Goal: Task Accomplishment & Management: Manage account settings

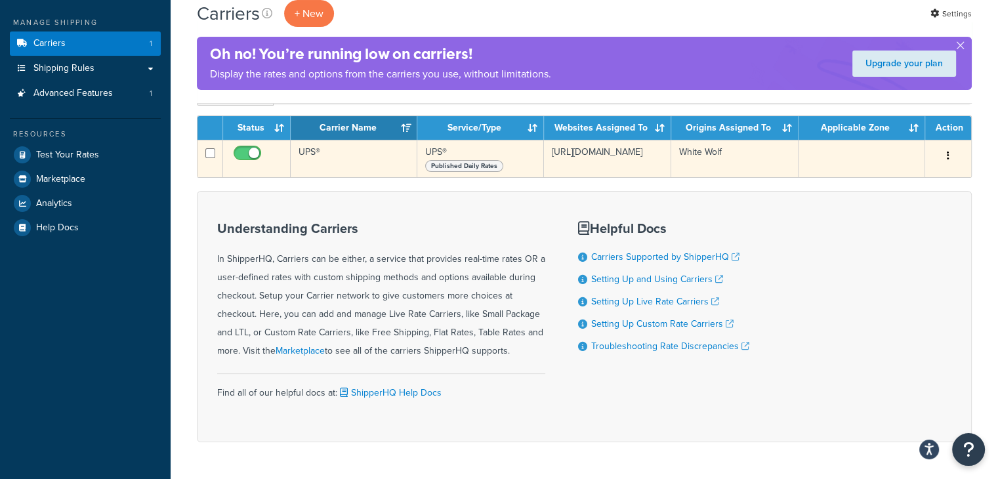
scroll to position [119, 0]
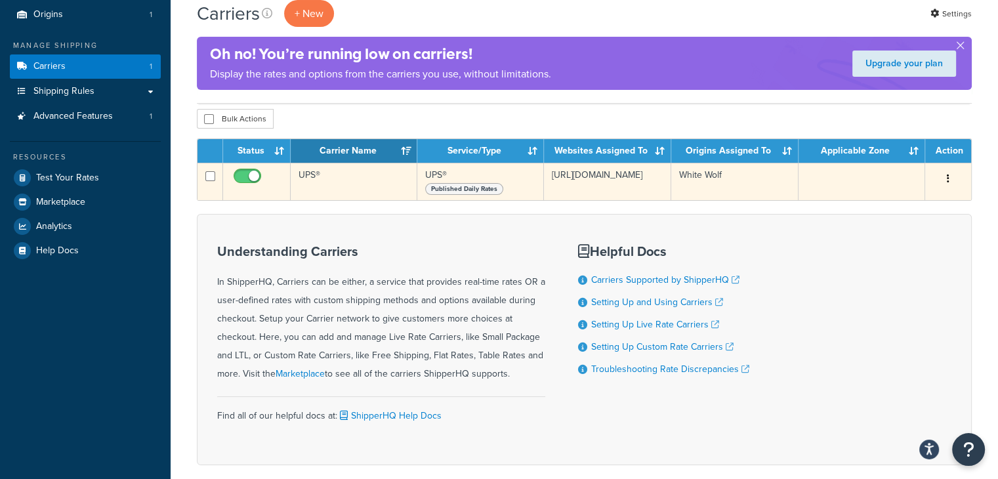
click at [948, 180] on icon "button" at bounding box center [948, 178] width 3 height 9
click at [889, 194] on link "Edit" at bounding box center [895, 205] width 104 height 27
click at [946, 177] on button "button" at bounding box center [948, 179] width 18 height 21
click at [896, 209] on link "Edit" at bounding box center [895, 205] width 104 height 27
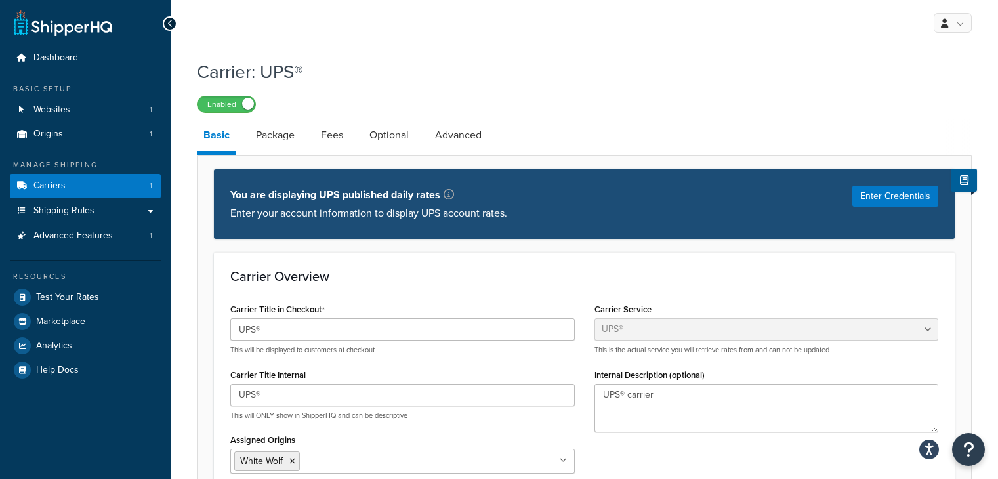
select select "ups"
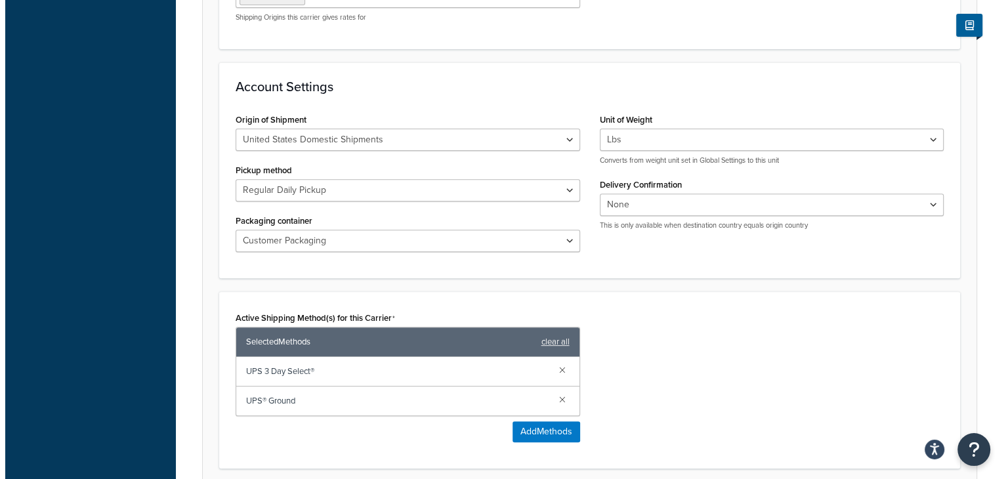
scroll to position [529, 0]
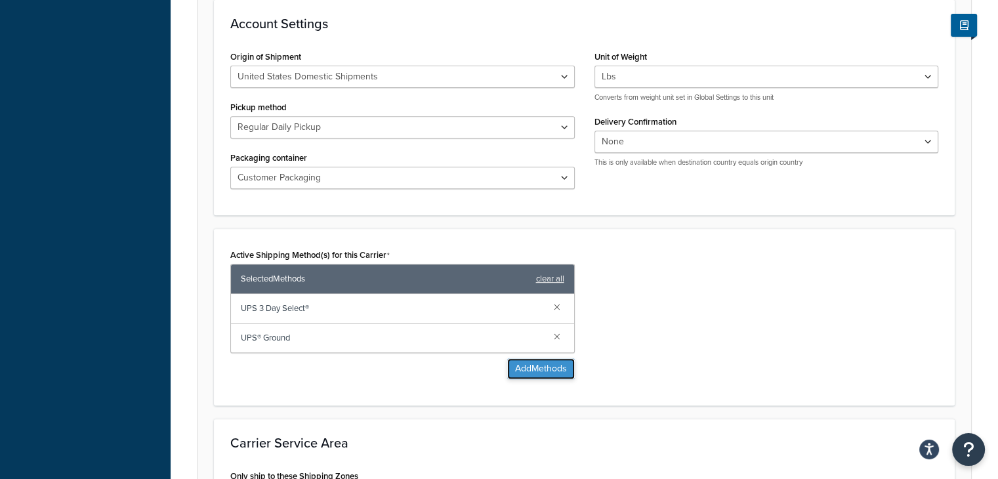
click at [525, 370] on button "Add Methods" at bounding box center [541, 368] width 68 height 21
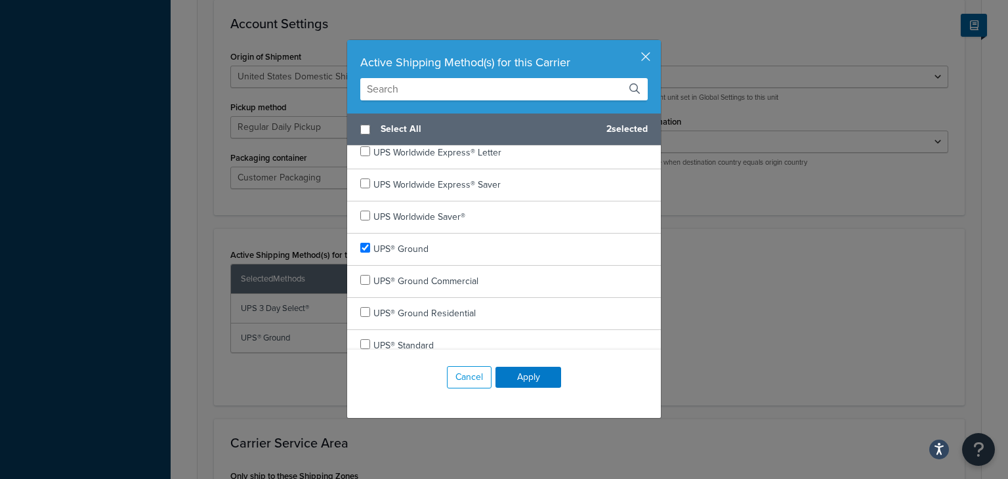
scroll to position [756, 0]
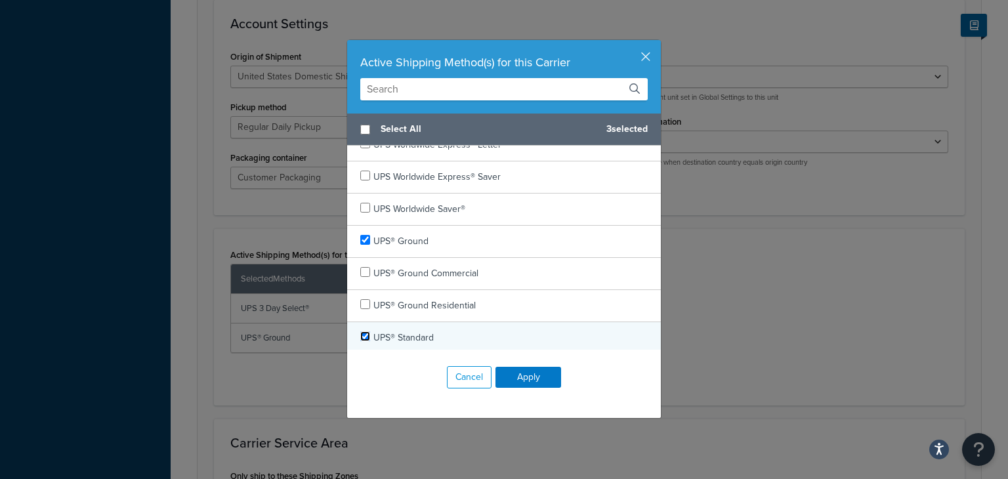
click at [360, 333] on input "checkbox" at bounding box center [365, 336] width 10 height 10
checkbox input "true"
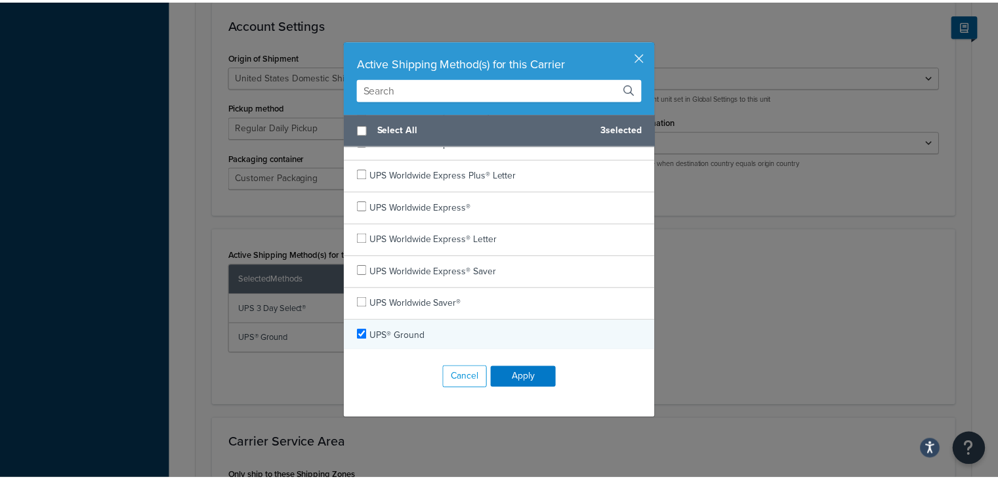
scroll to position [690, 0]
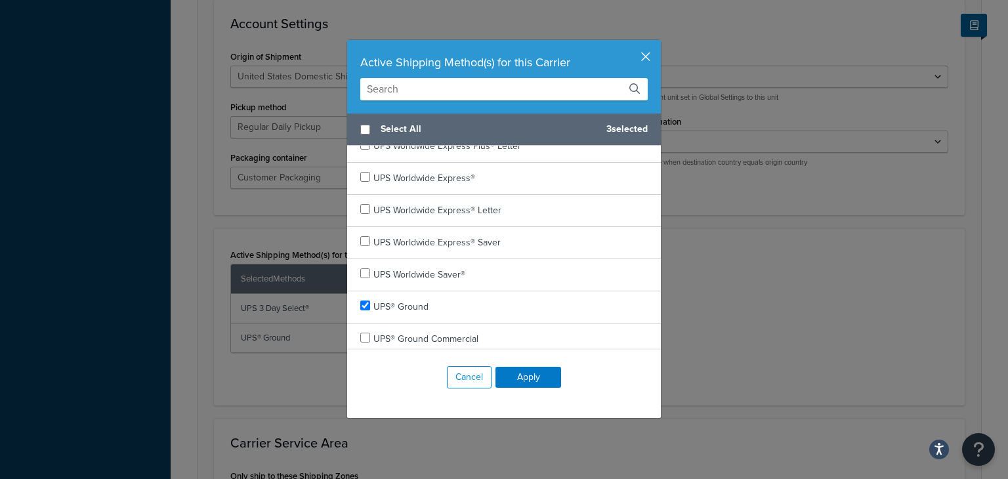
click at [658, 43] on button "button" at bounding box center [659, 41] width 3 height 3
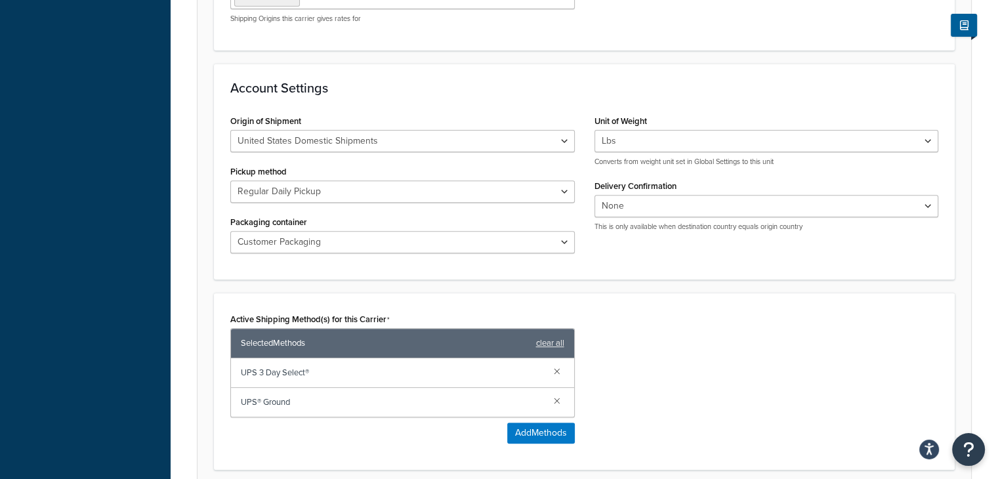
scroll to position [398, 0]
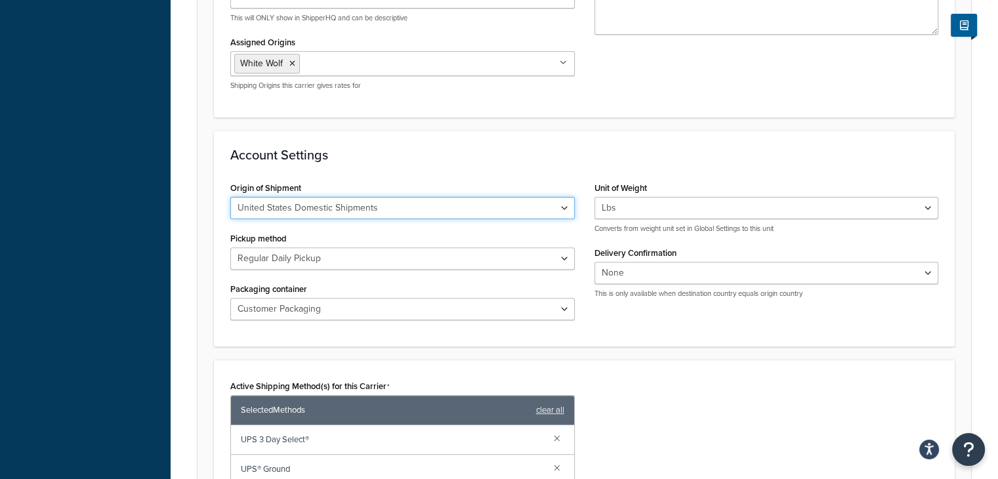
click at [398, 209] on select "United States Domestic Shipments Shipments Originating in United States Shipmen…" at bounding box center [402, 208] width 345 height 22
click at [400, 163] on div "Account Settings Origin of Shipment United States Domestic Shipments Shipments …" at bounding box center [584, 239] width 741 height 216
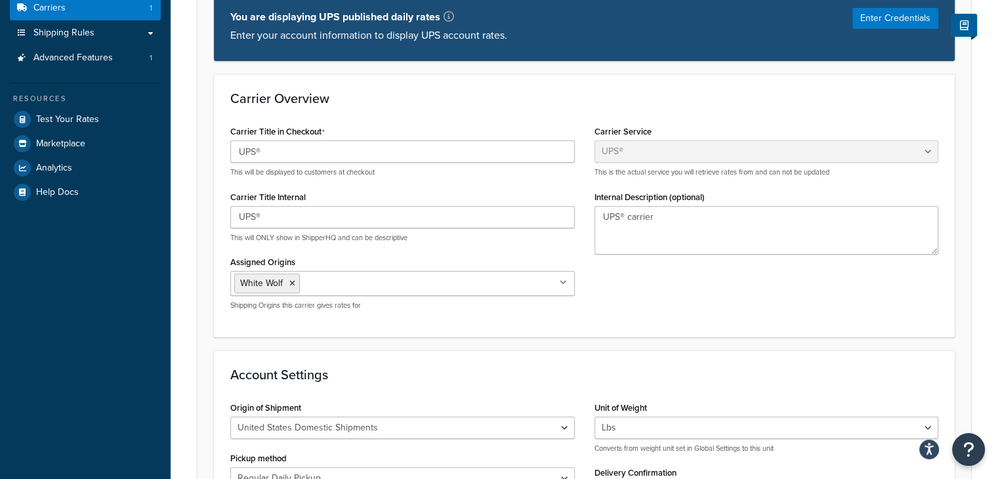
scroll to position [70, 0]
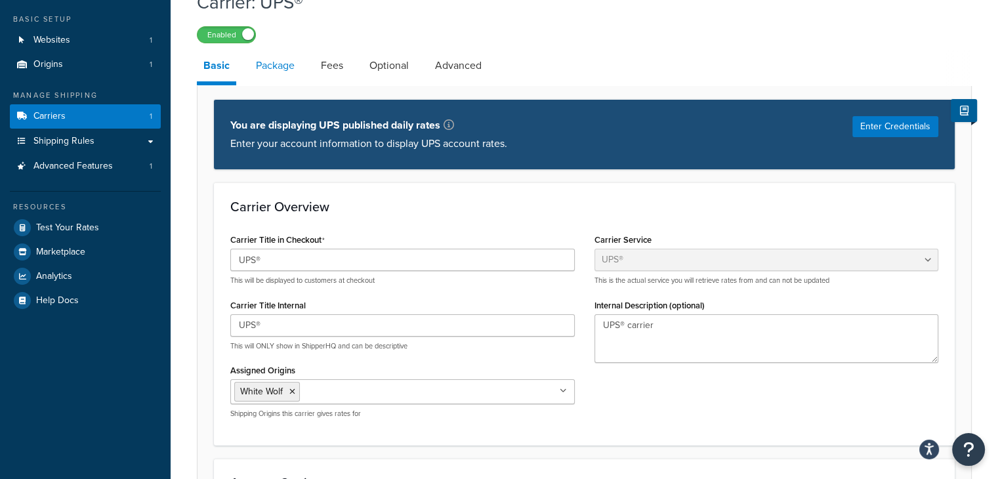
click at [268, 65] on link "Package" at bounding box center [275, 66] width 52 height 32
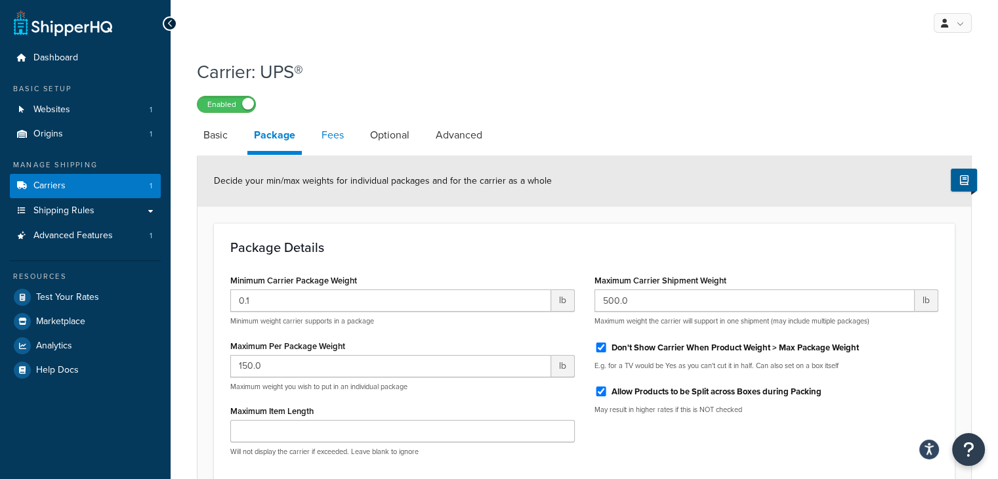
click at [339, 135] on link "Fees" at bounding box center [332, 135] width 35 height 32
select select "AFTER"
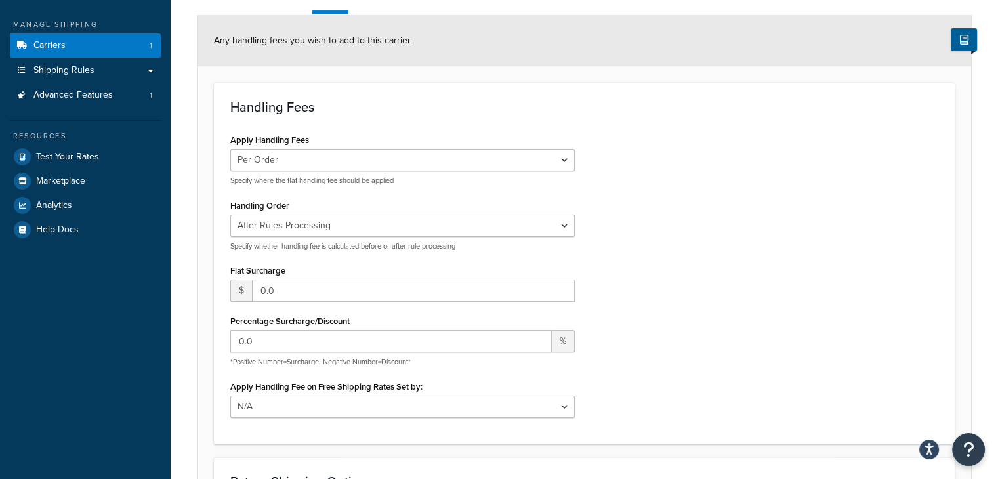
scroll to position [263, 0]
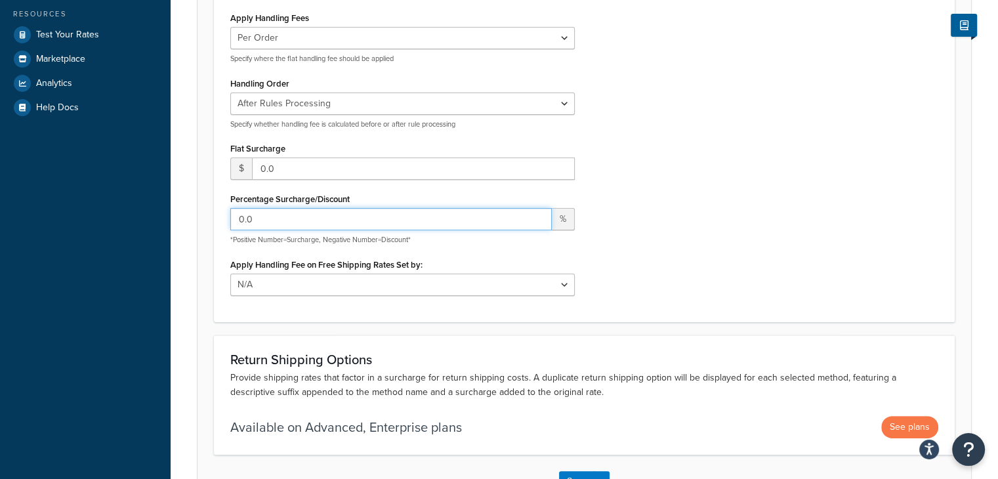
click at [267, 221] on input "0.0" at bounding box center [391, 219] width 322 height 22
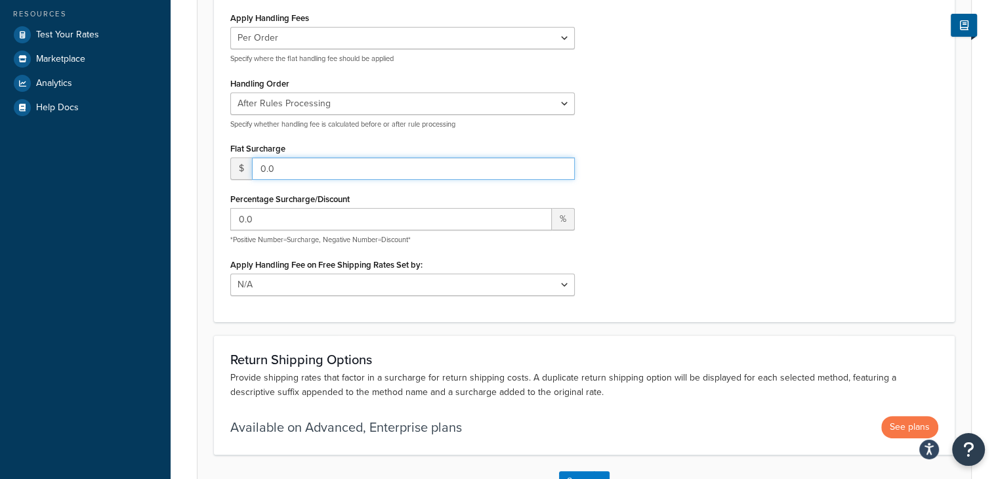
drag, startPoint x: 285, startPoint y: 162, endPoint x: 251, endPoint y: 163, distance: 33.5
click at [252, 163] on input "0.0" at bounding box center [413, 169] width 323 height 22
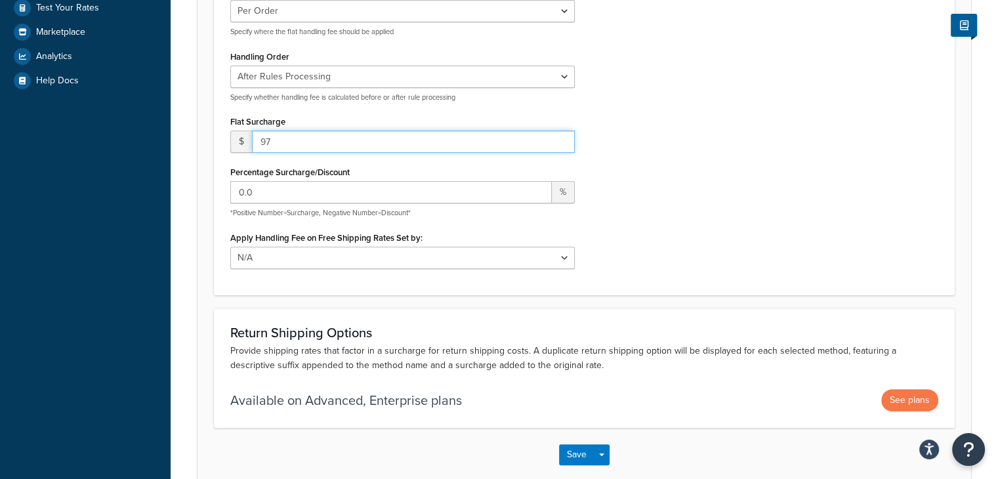
scroll to position [358, 0]
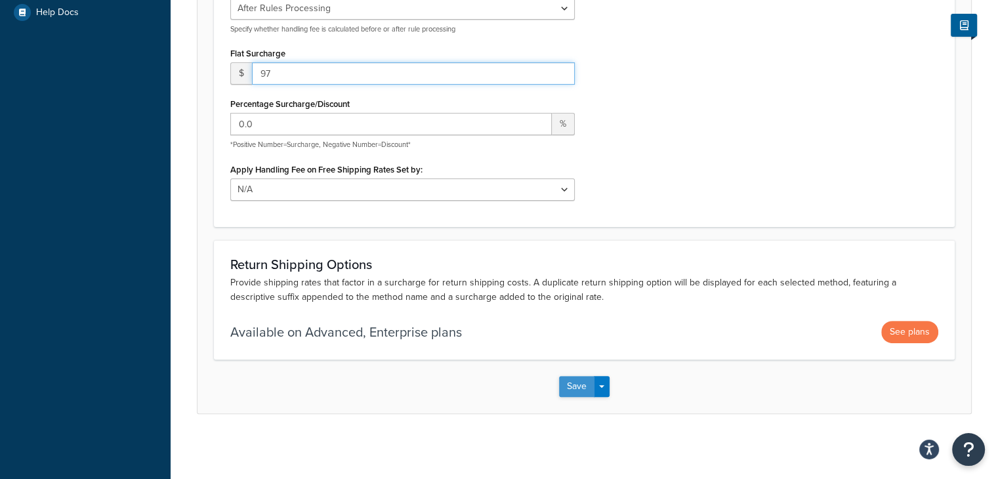
type input "97"
click at [572, 392] on button "Save" at bounding box center [576, 386] width 35 height 21
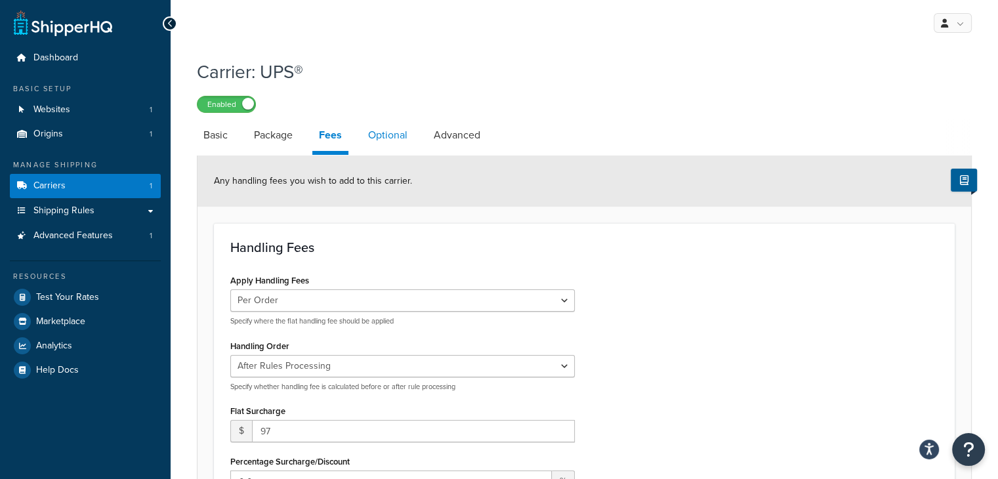
click at [394, 137] on link "Optional" at bounding box center [388, 135] width 53 height 32
select select "business"
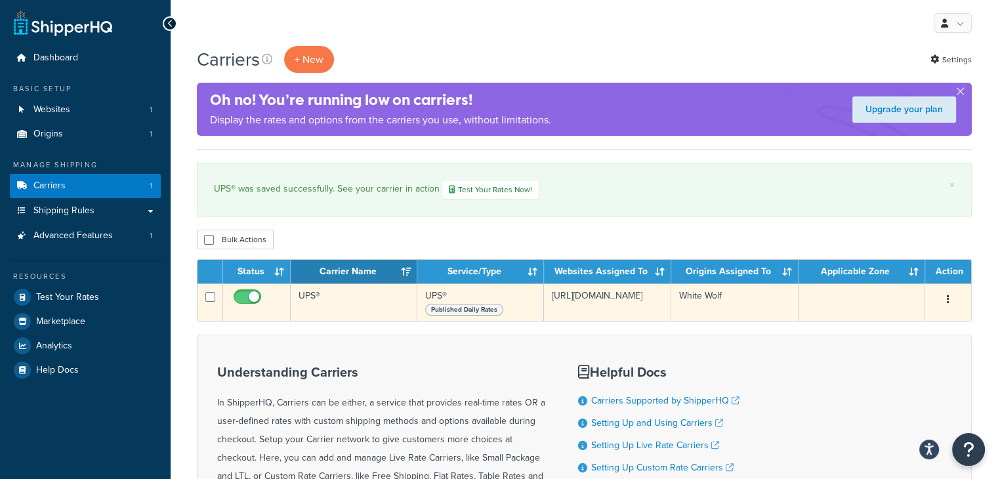
click at [950, 303] on button "button" at bounding box center [948, 299] width 18 height 21
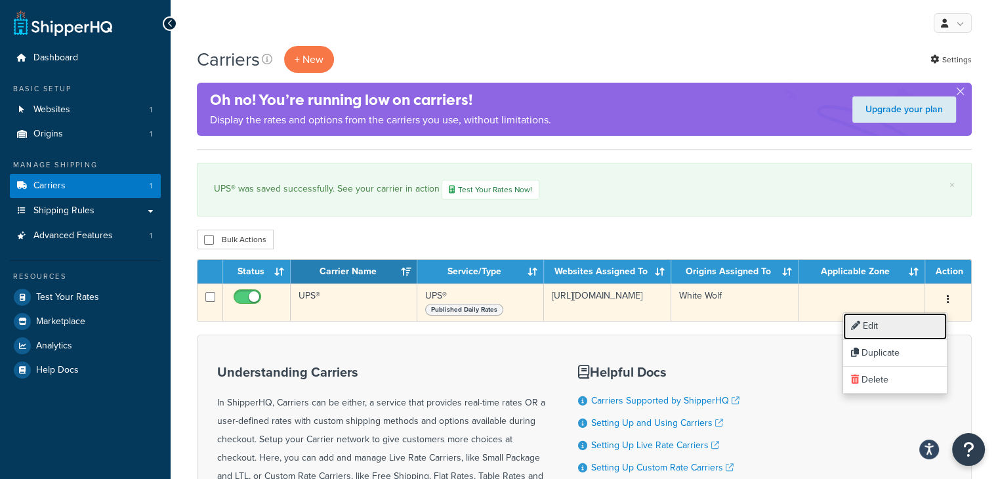
click at [885, 326] on link "Edit" at bounding box center [895, 326] width 104 height 27
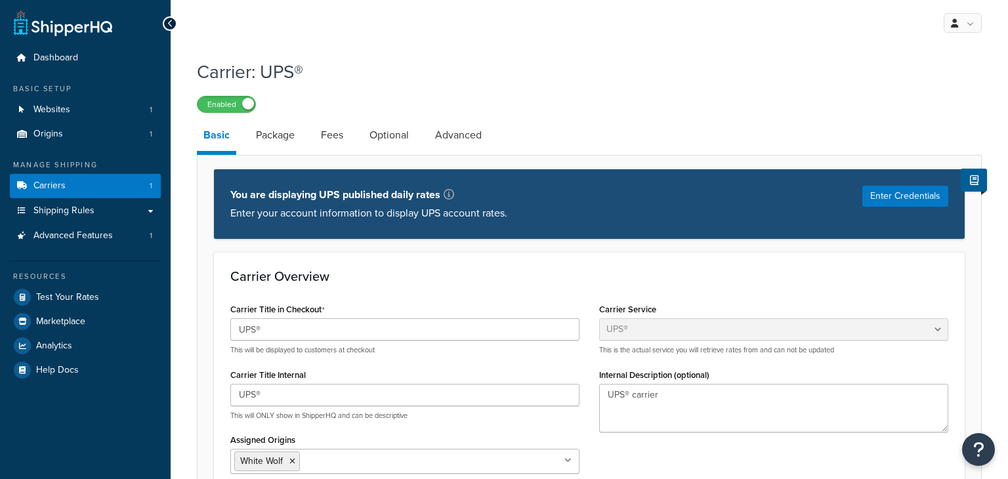
select select "ups"
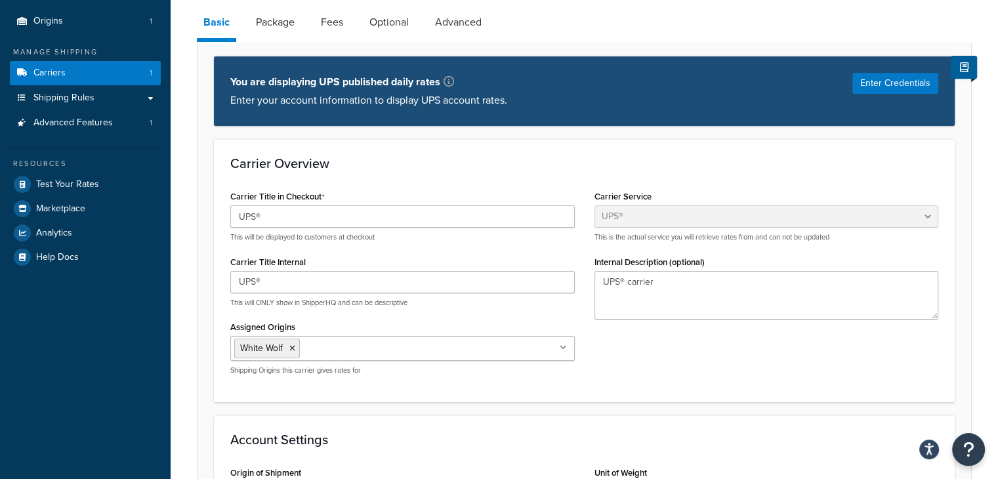
scroll to position [4, 0]
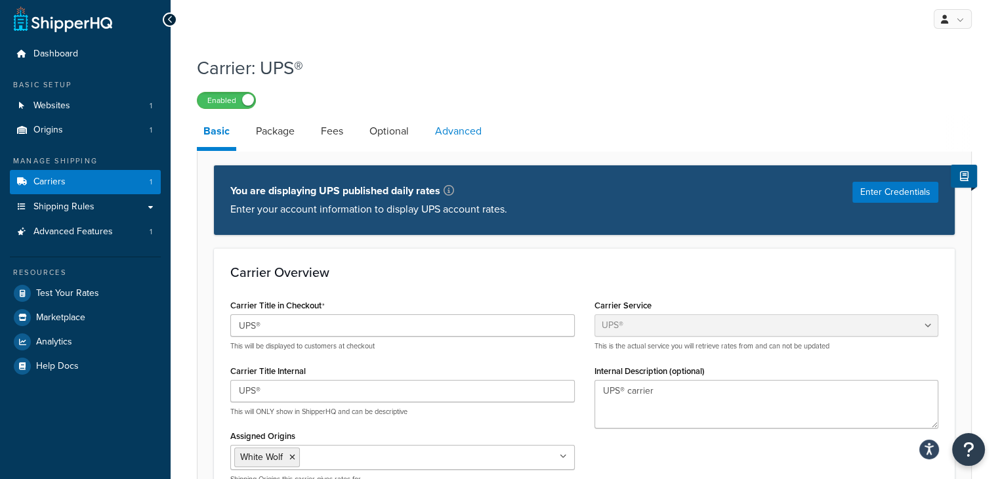
click at [452, 135] on link "Advanced" at bounding box center [459, 132] width 60 height 32
select select "false"
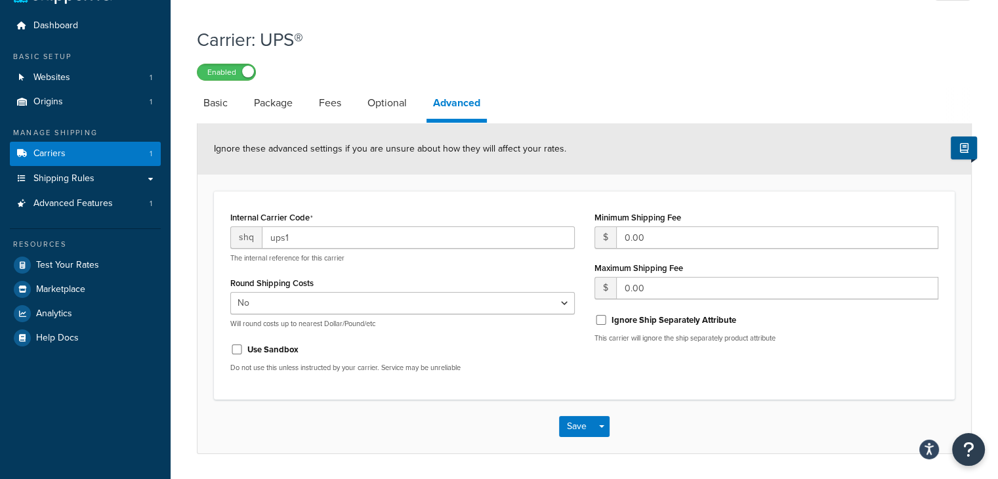
scroll to position [73, 0]
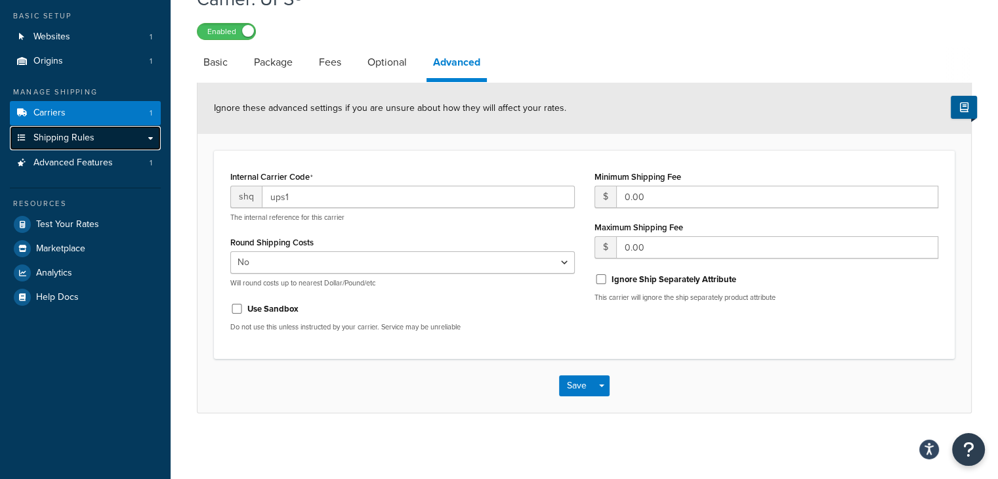
click at [87, 137] on span "Shipping Rules" at bounding box center [63, 138] width 61 height 11
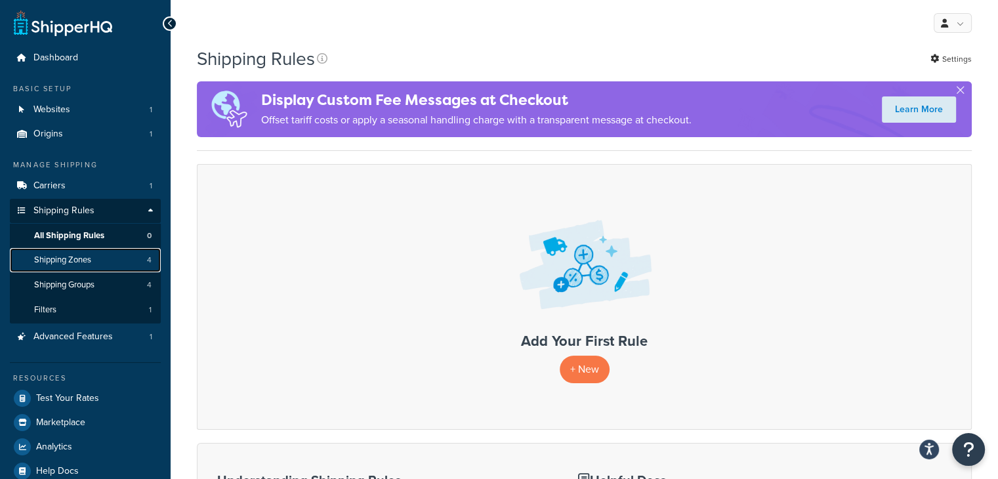
click at [87, 267] on link "Shipping Zones 4" at bounding box center [85, 260] width 151 height 24
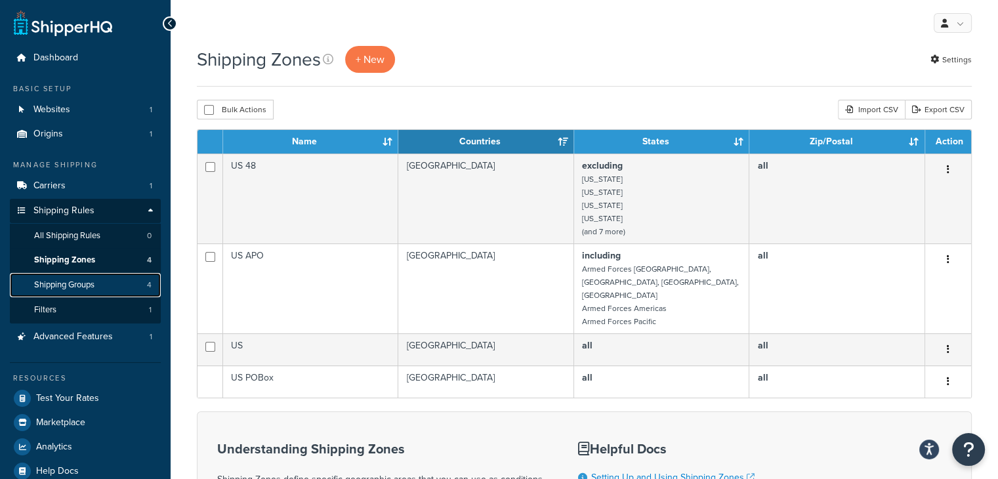
click at [100, 285] on link "Shipping Groups 4" at bounding box center [85, 285] width 151 height 24
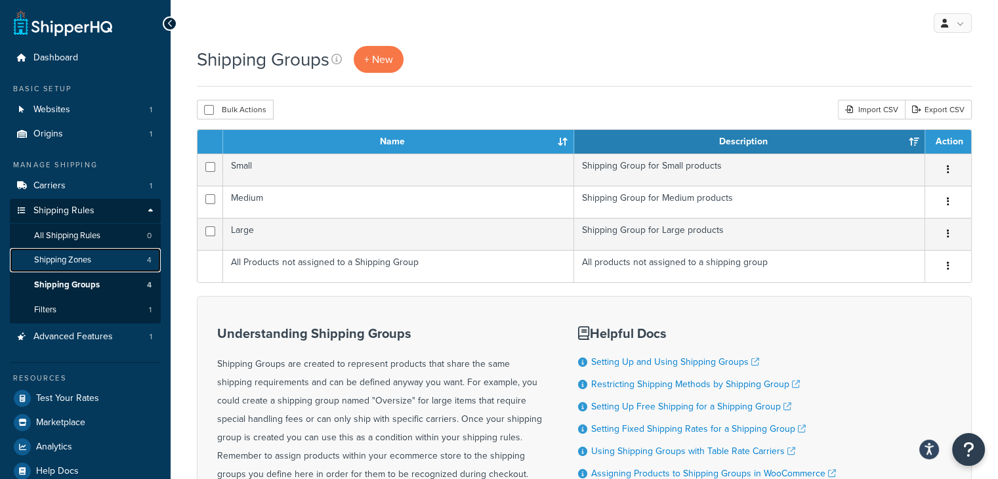
click at [69, 261] on span "Shipping Zones" at bounding box center [62, 260] width 57 height 11
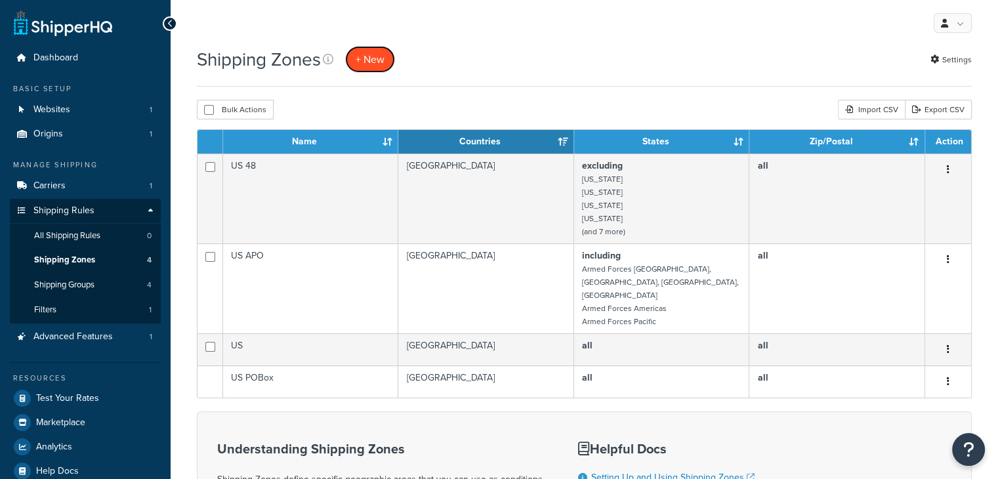
click at [375, 57] on span "+ New" at bounding box center [370, 59] width 29 height 15
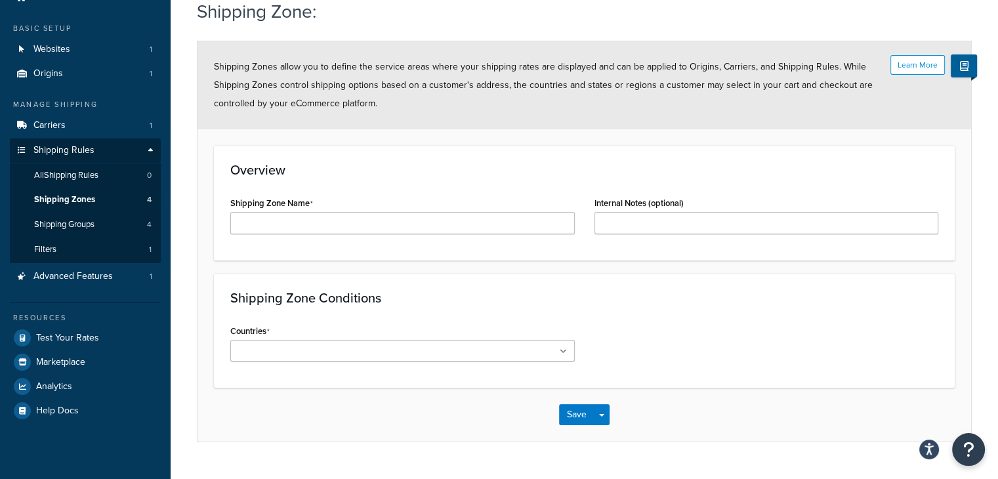
scroll to position [89, 0]
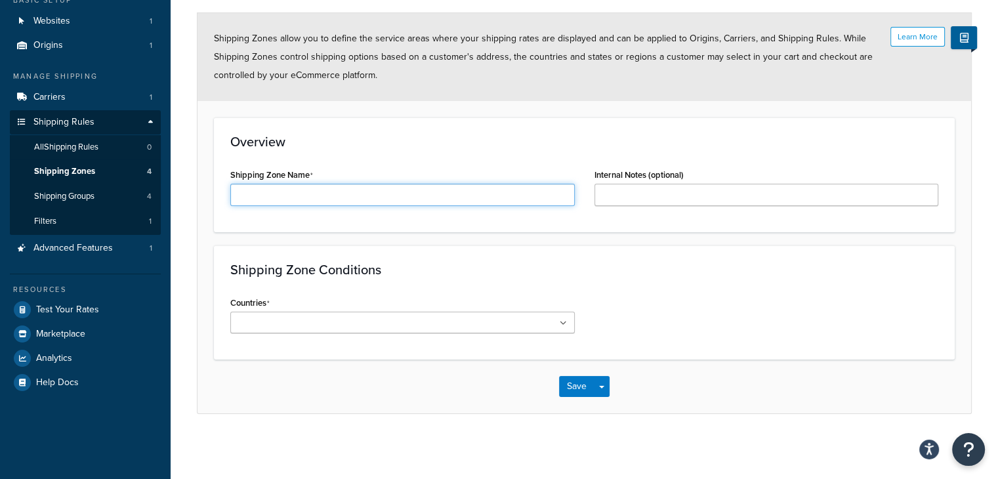
click at [284, 192] on input "Shipping Zone Name" at bounding box center [402, 195] width 345 height 22
type input "turkey"
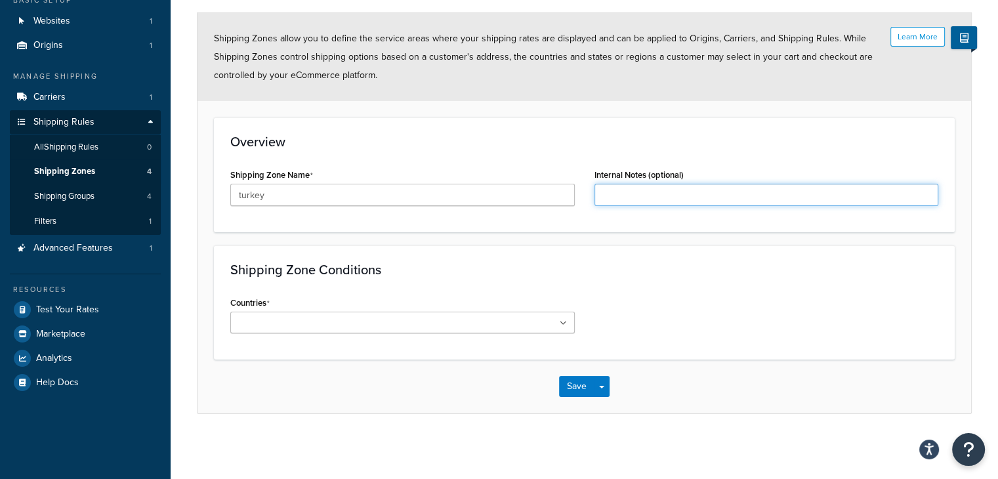
click at [680, 198] on input "Internal Notes (optional)" at bounding box center [767, 195] width 345 height 22
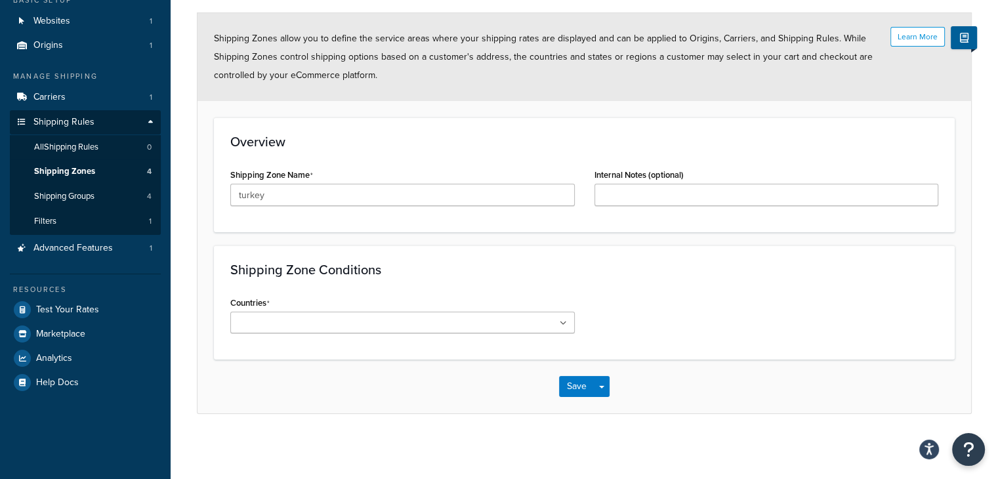
click at [318, 326] on input "Countries" at bounding box center [292, 323] width 116 height 14
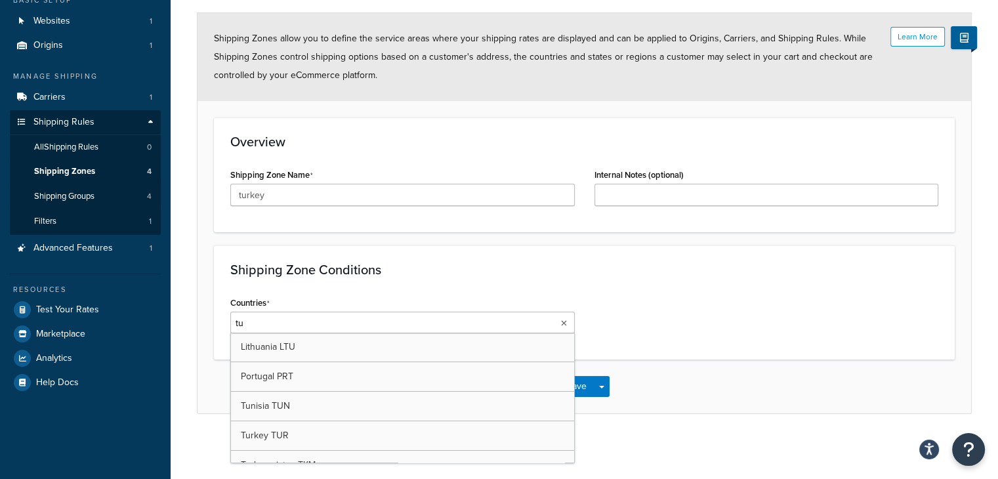
type input "tur"
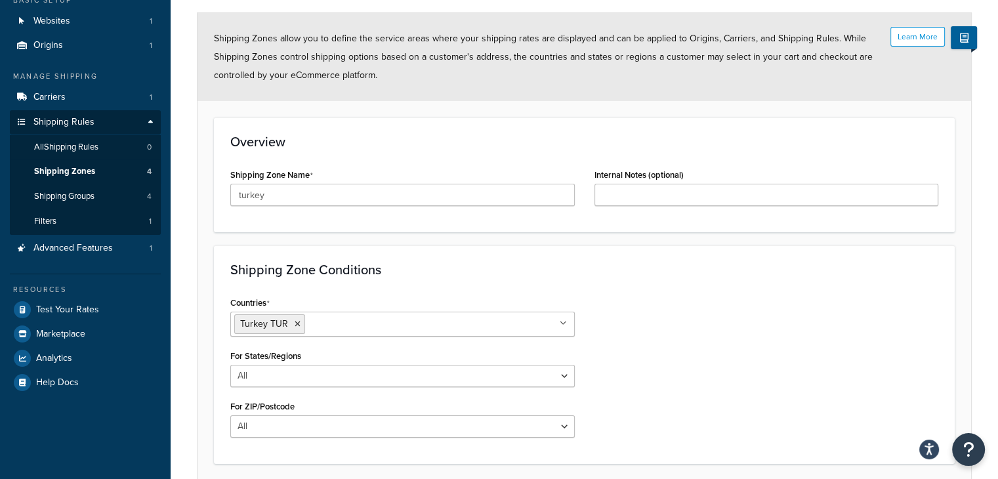
click at [775, 327] on div "Countries Turkey TUR All Countries ALL United States USA Afghanistan AFG Albani…" at bounding box center [585, 370] width 728 height 154
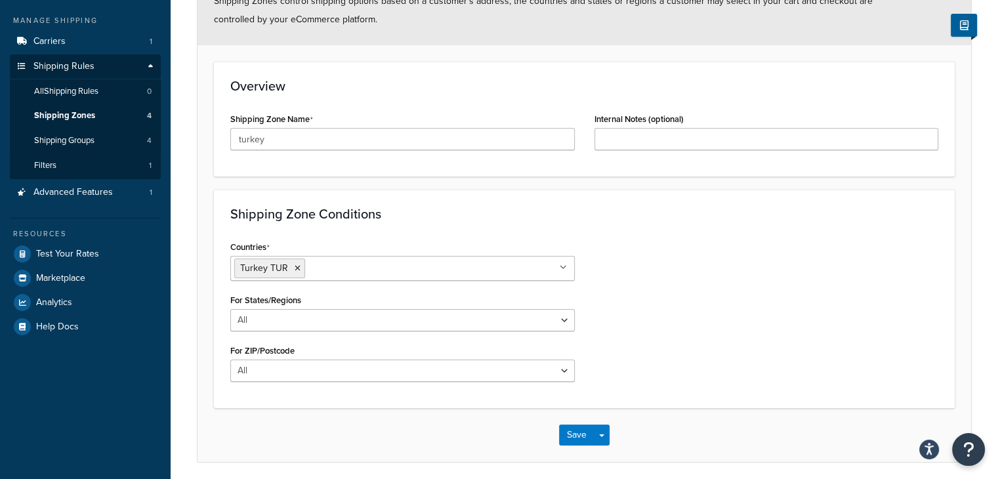
scroll to position [193, 0]
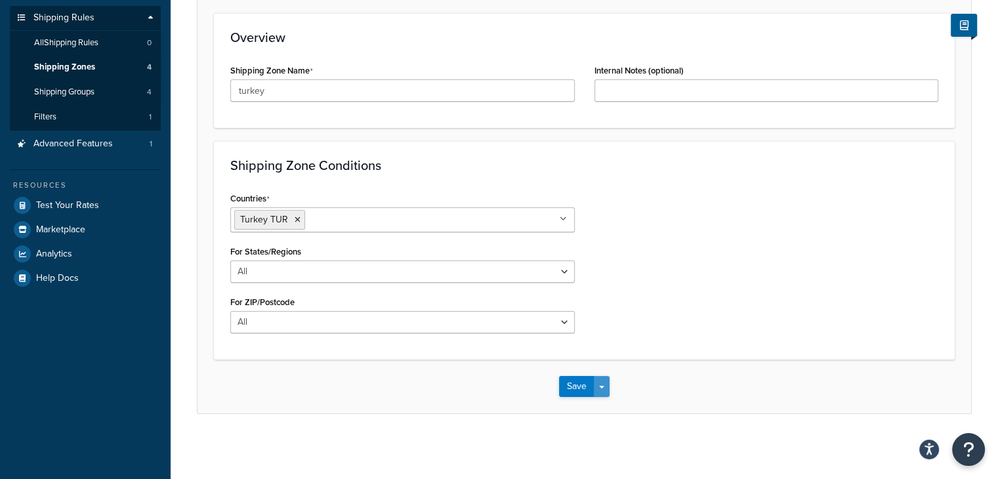
click at [601, 383] on button "Save Dropdown" at bounding box center [602, 386] width 16 height 21
click at [573, 384] on button "Save" at bounding box center [576, 386] width 35 height 21
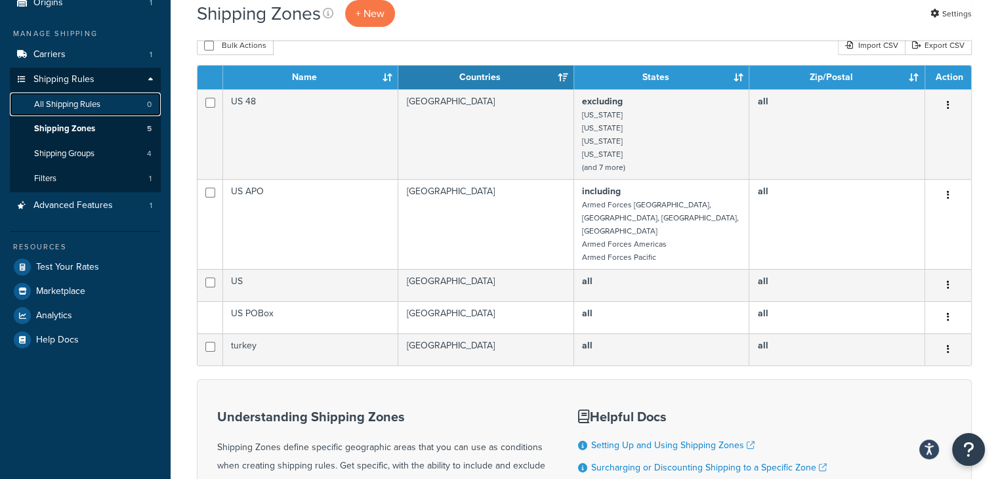
click at [64, 102] on span "All Shipping Rules" at bounding box center [67, 104] width 66 height 11
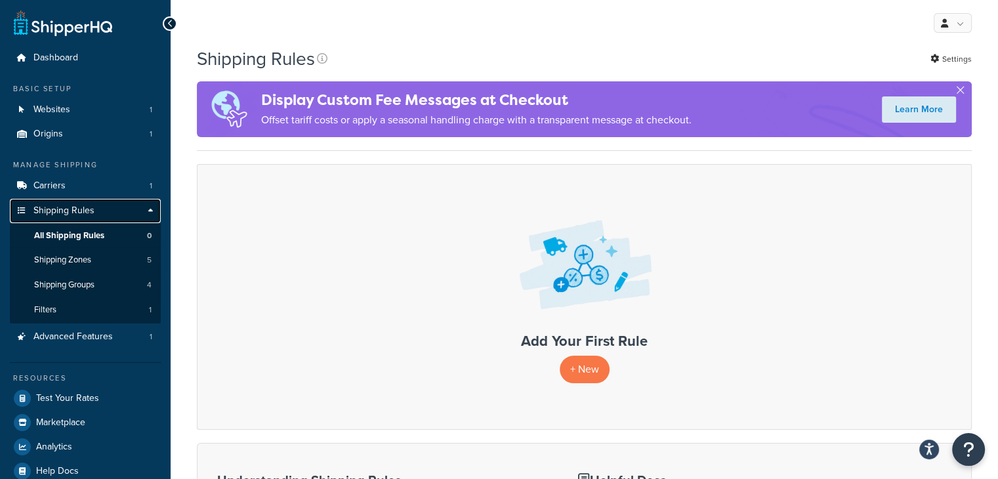
click at [58, 211] on span "Shipping Rules" at bounding box center [63, 210] width 61 height 11
click at [63, 211] on span "Shipping Rules" at bounding box center [63, 210] width 61 height 11
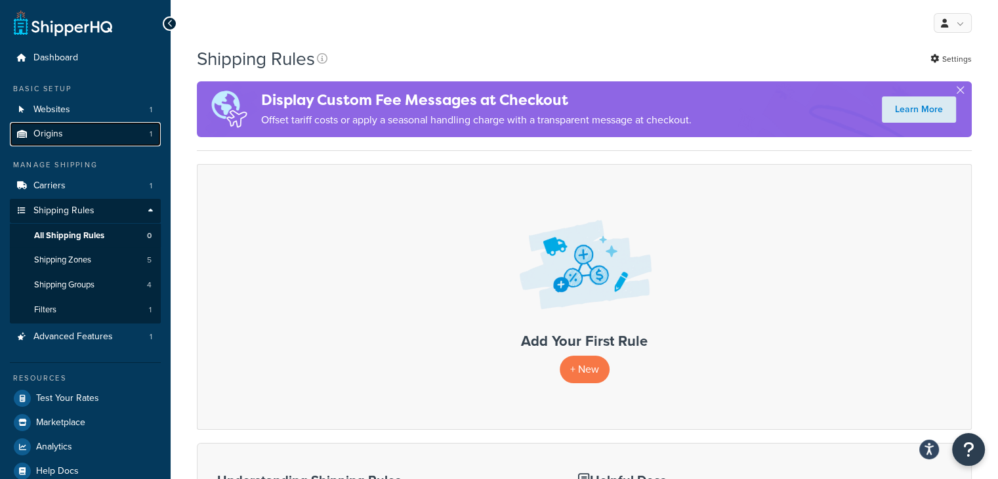
click at [62, 132] on span "Origins" at bounding box center [48, 134] width 30 height 11
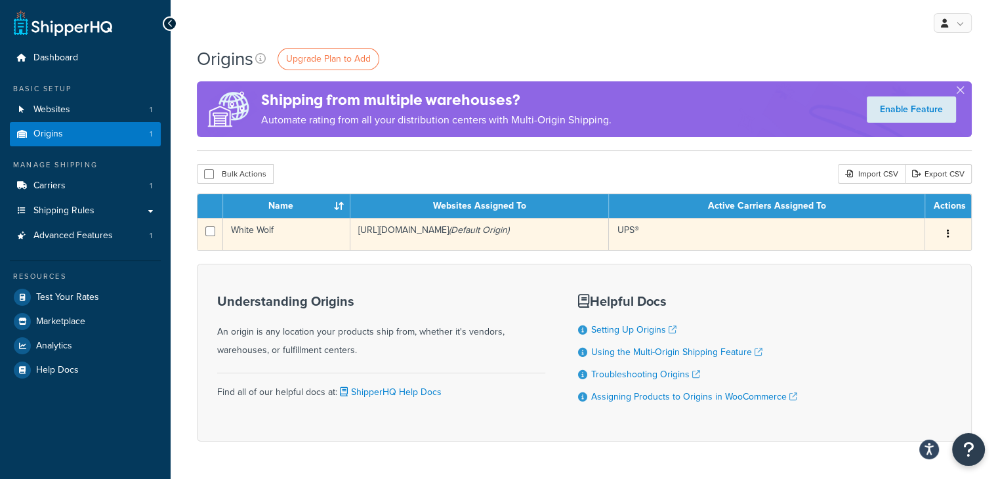
click at [952, 237] on button "button" at bounding box center [948, 234] width 18 height 21
click at [915, 255] on link "Edit" at bounding box center [905, 258] width 104 height 27
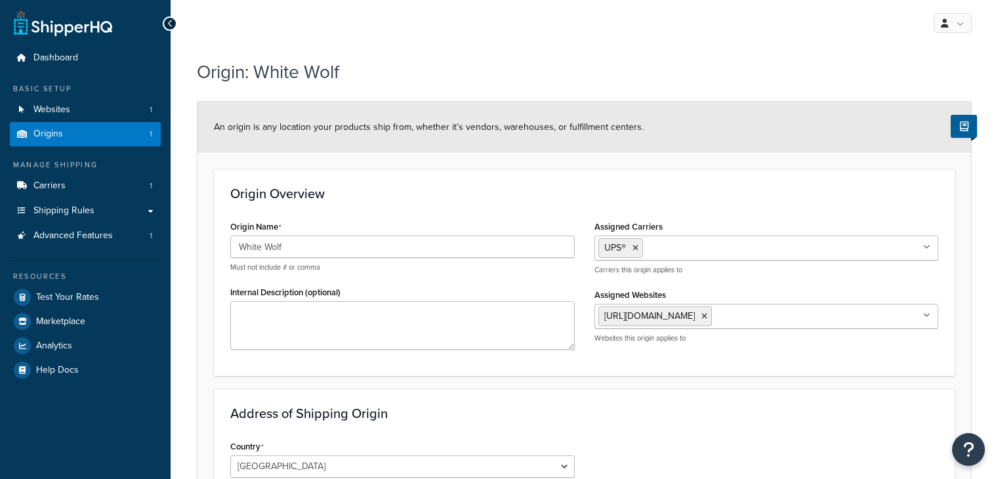
select select "43"
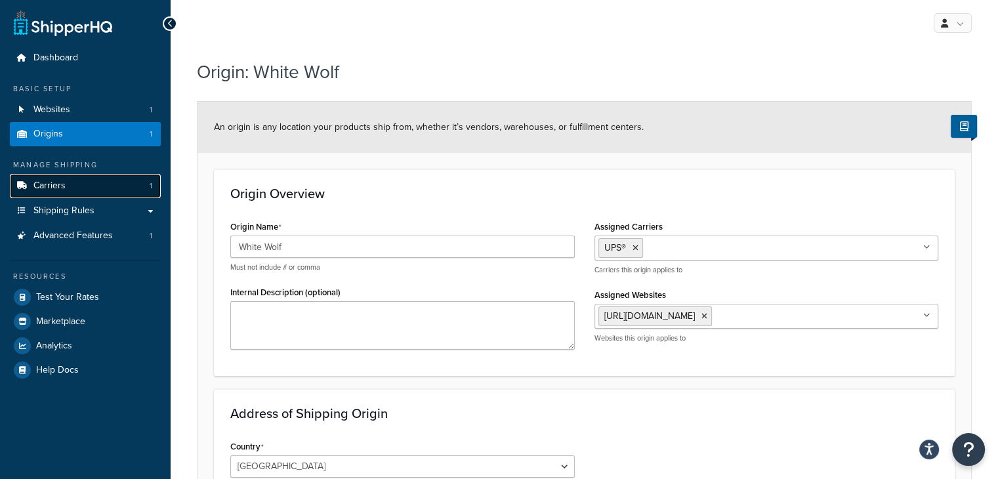
click at [60, 188] on span "Carriers" at bounding box center [49, 185] width 32 height 11
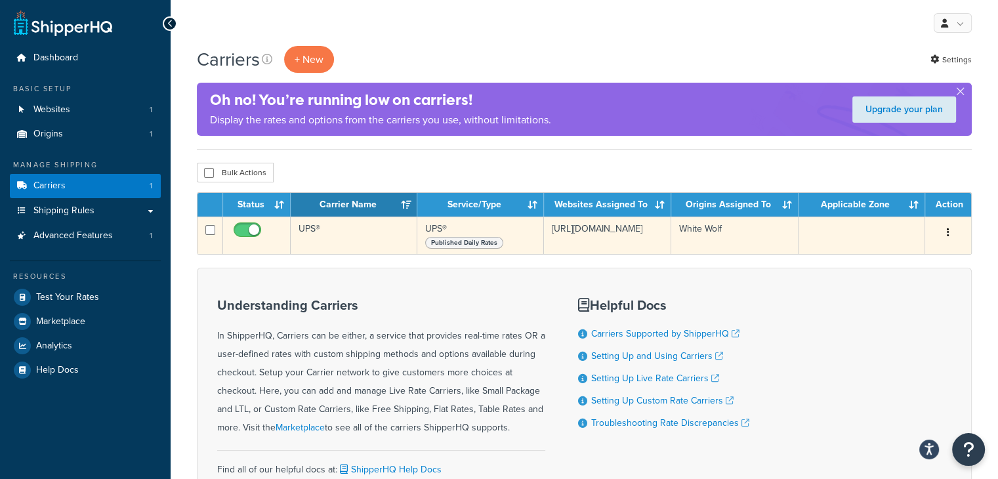
click at [938, 237] on div "Edit Duplicate Delete" at bounding box center [948, 232] width 30 height 21
click at [945, 240] on button "button" at bounding box center [948, 232] width 18 height 21
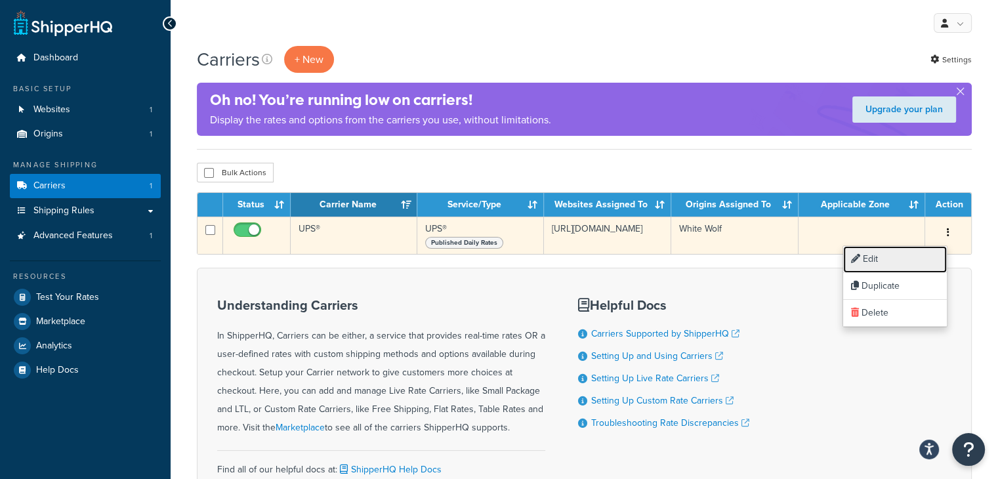
click at [906, 255] on link "Edit" at bounding box center [895, 259] width 104 height 27
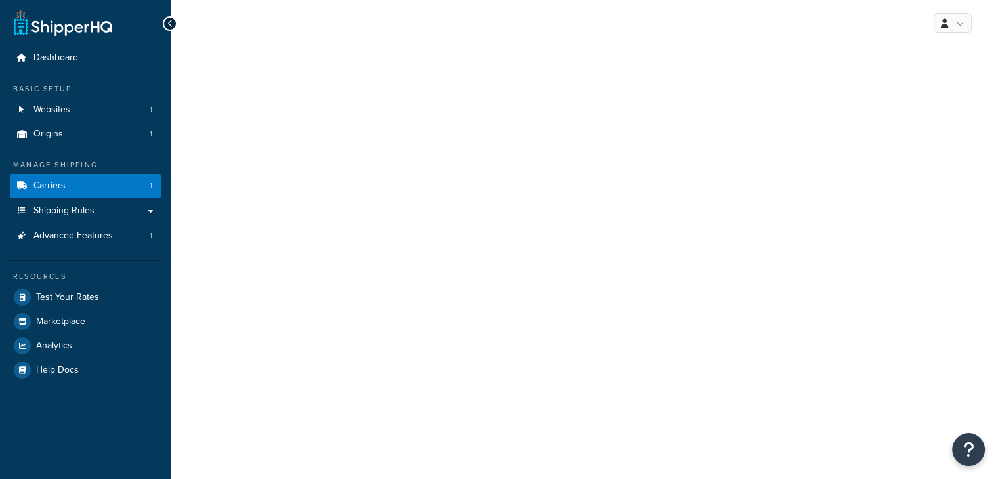
select select "ups"
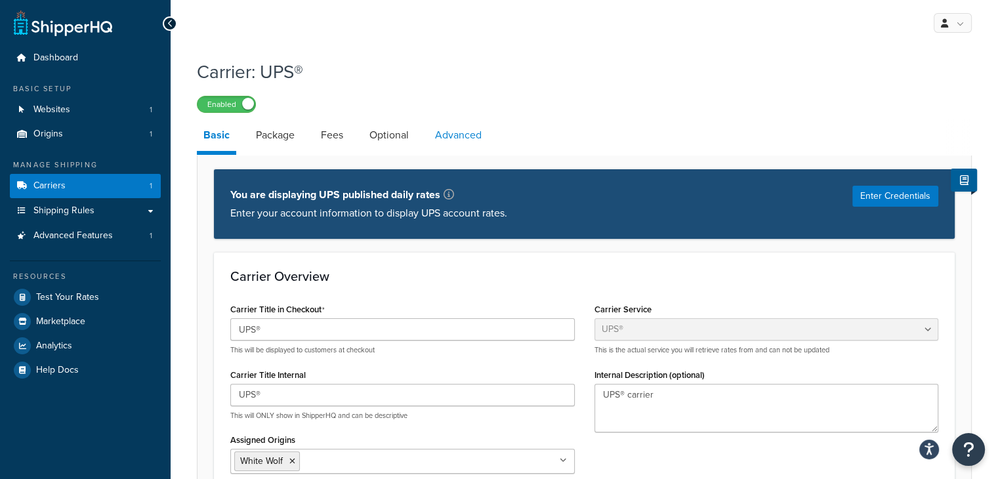
click at [446, 139] on link "Advanced" at bounding box center [459, 135] width 60 height 32
select select "false"
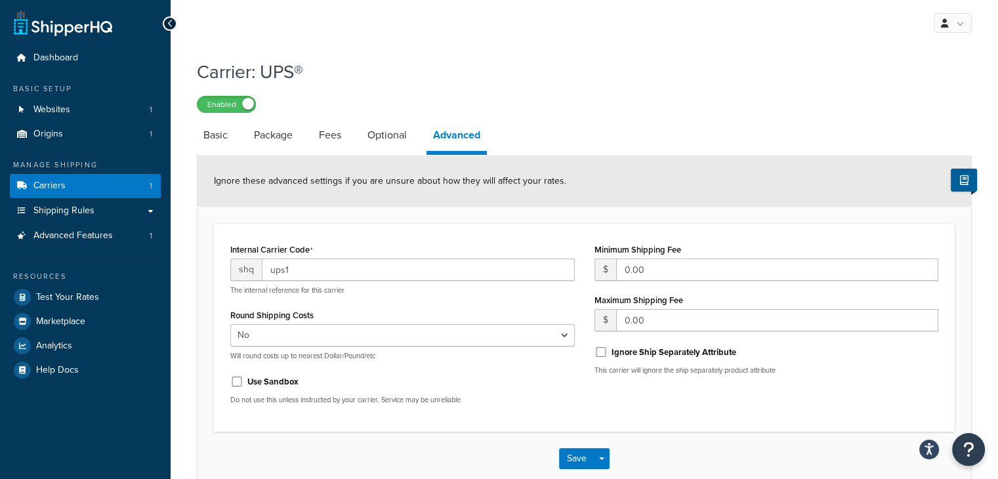
click at [355, 139] on li "Fees" at bounding box center [336, 135] width 49 height 32
click at [347, 135] on link "Fees" at bounding box center [329, 135] width 35 height 32
select select "AFTER"
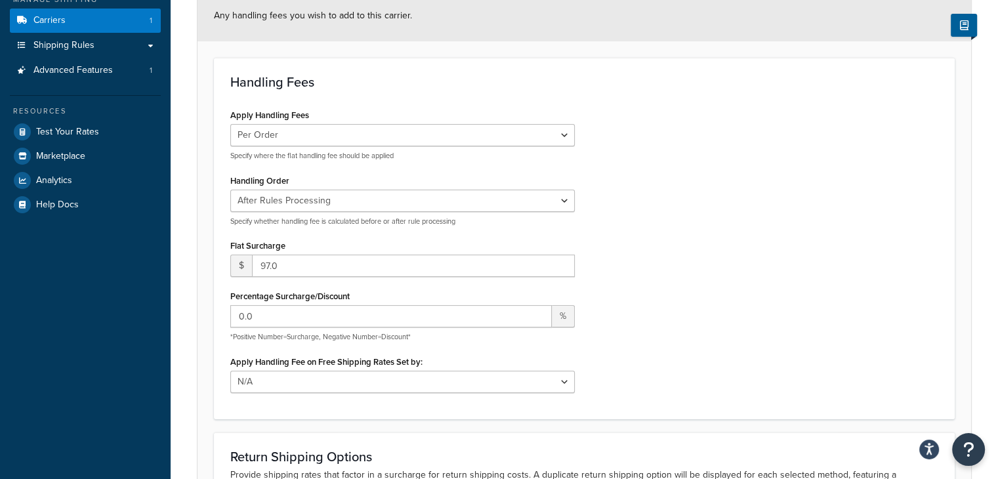
scroll to position [197, 0]
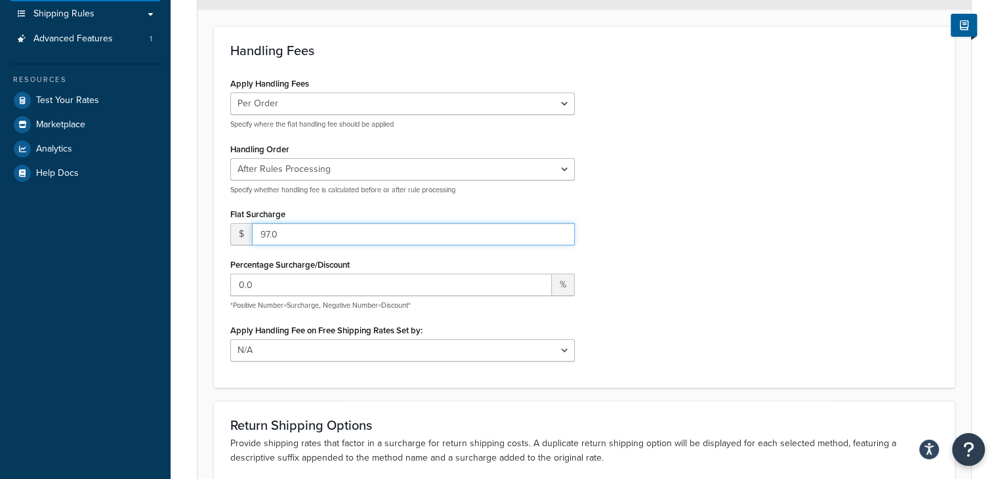
drag, startPoint x: 284, startPoint y: 232, endPoint x: 260, endPoint y: 230, distance: 24.4
click at [260, 230] on input "97.0" at bounding box center [413, 234] width 323 height 22
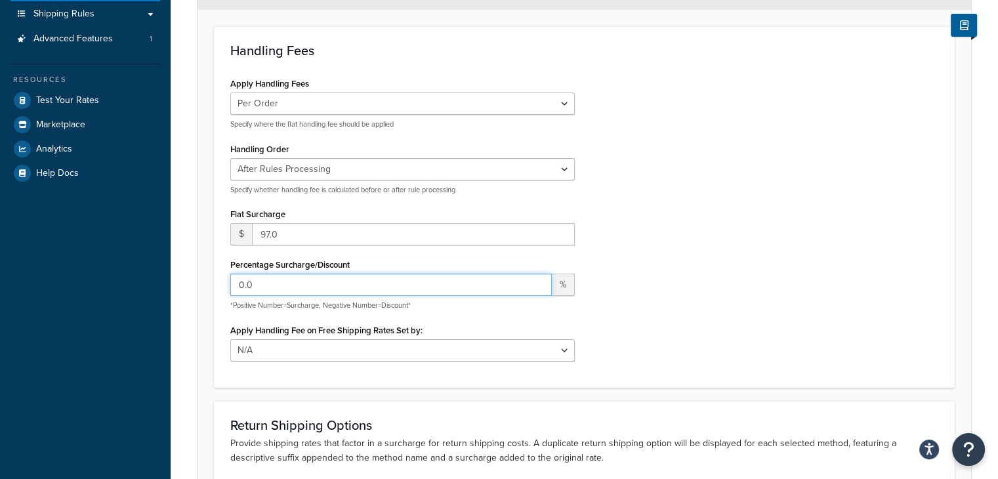
drag, startPoint x: 268, startPoint y: 284, endPoint x: 230, endPoint y: 284, distance: 38.1
click at [230, 284] on input "0.0" at bounding box center [391, 285] width 322 height 22
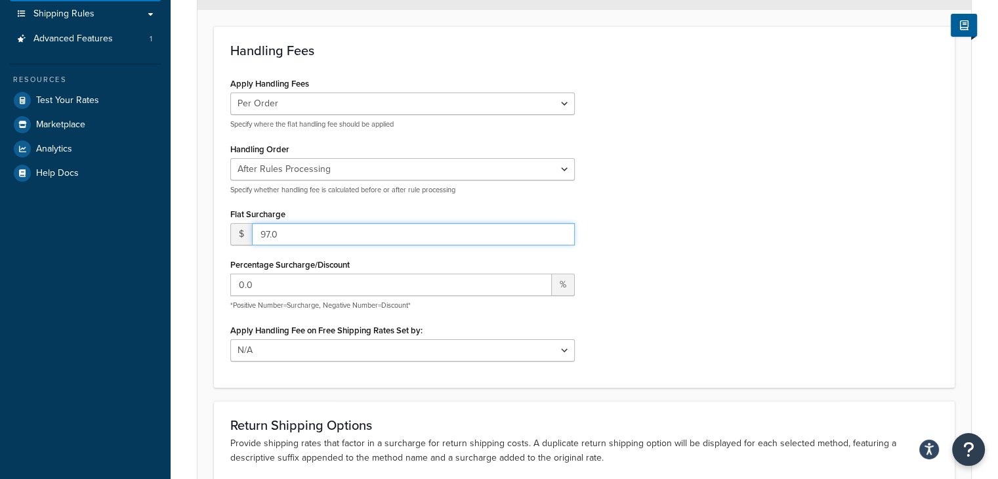
drag, startPoint x: 283, startPoint y: 230, endPoint x: 246, endPoint y: 232, distance: 36.8
click at [246, 232] on div "$ 97.0" at bounding box center [402, 234] width 345 height 22
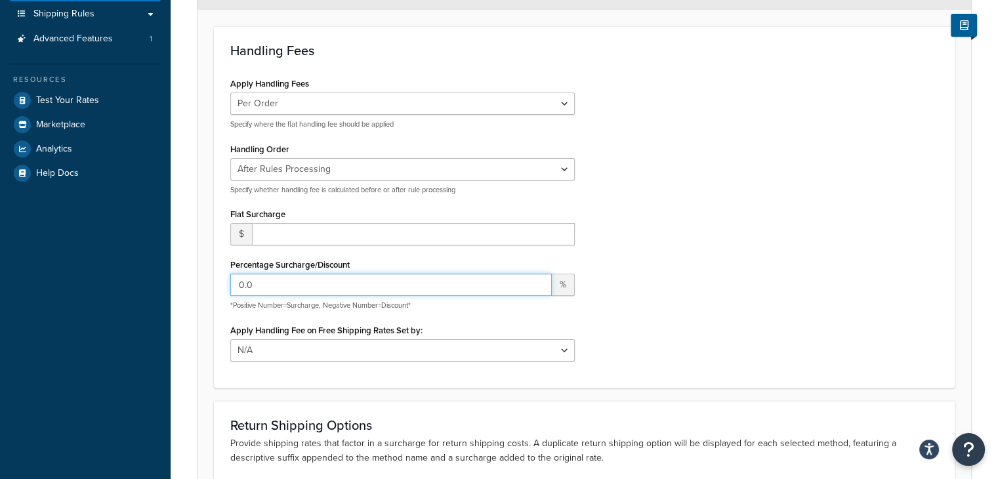
click at [267, 284] on input "0.0" at bounding box center [391, 285] width 322 height 22
drag, startPoint x: 267, startPoint y: 284, endPoint x: 196, endPoint y: 281, distance: 71.0
click at [196, 281] on div "Carrier: UPS® Enabled Basic Package Fees Optional Advanced Any handling fees yo…" at bounding box center [585, 232] width 828 height 752
type input "15"
click at [776, 201] on div "Apply Handling Fees Per Order Per Item Per Package Specify where the flat handl…" at bounding box center [585, 222] width 728 height 297
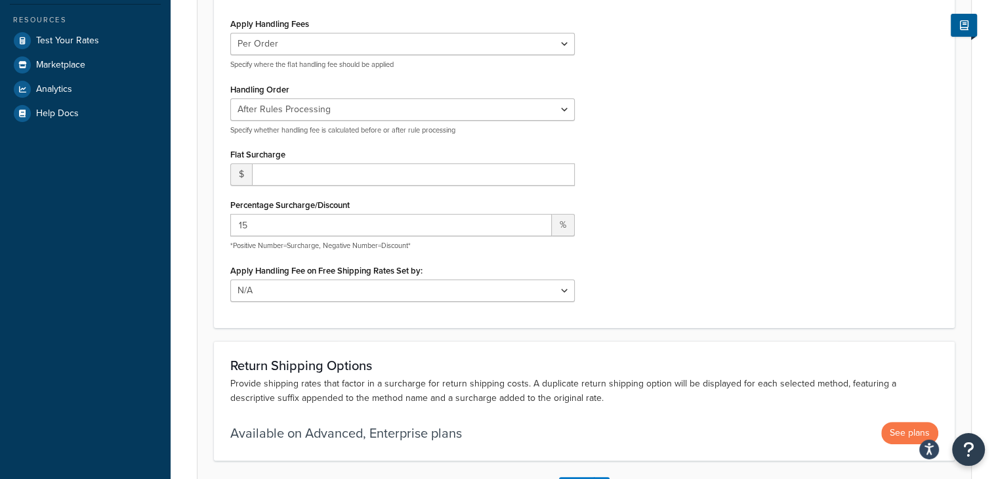
scroll to position [358, 0]
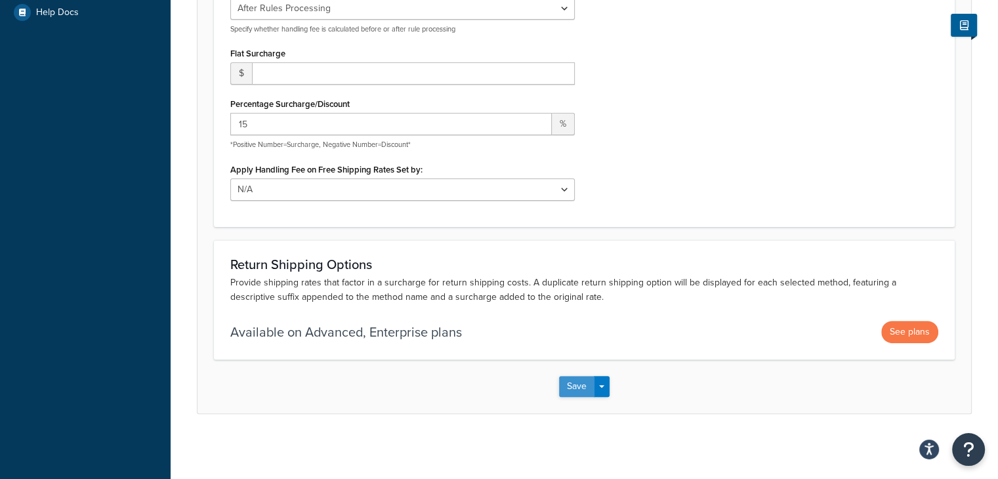
click at [577, 387] on button "Save" at bounding box center [576, 386] width 35 height 21
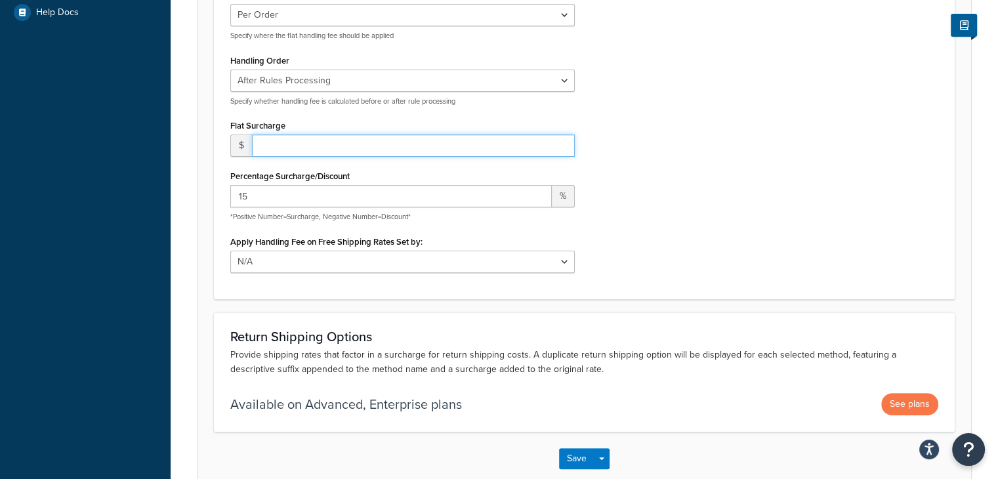
click at [273, 141] on input "number" at bounding box center [413, 146] width 323 height 22
type input "0"
click at [780, 203] on div "Apply Handling Fees Per Order Per Item Per Package Specify where the flat handl…" at bounding box center [585, 134] width 728 height 297
click at [578, 455] on button "Save" at bounding box center [576, 458] width 35 height 21
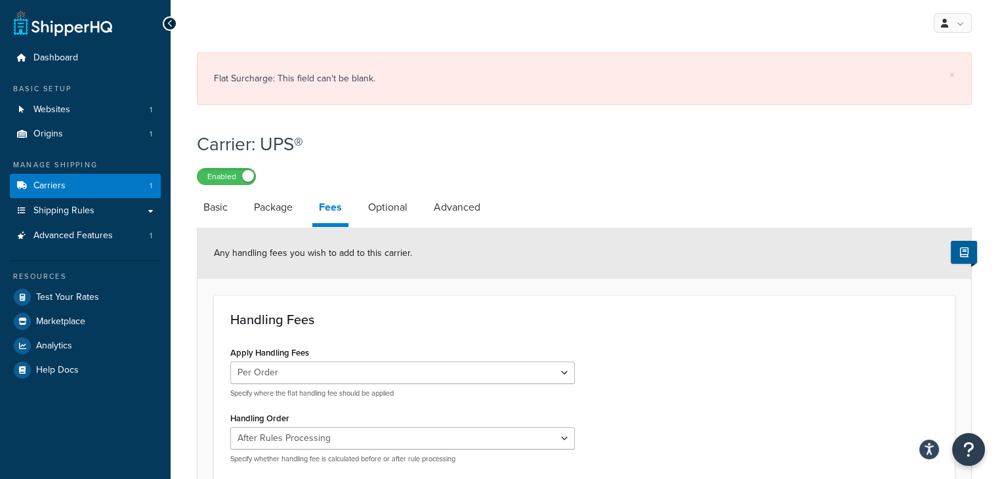
scroll to position [197, 0]
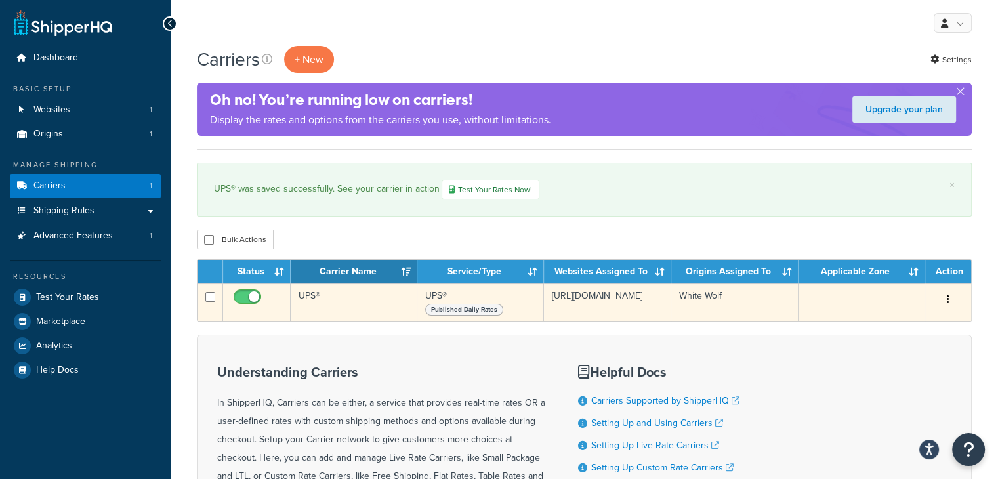
click at [948, 303] on icon "button" at bounding box center [948, 299] width 3 height 9
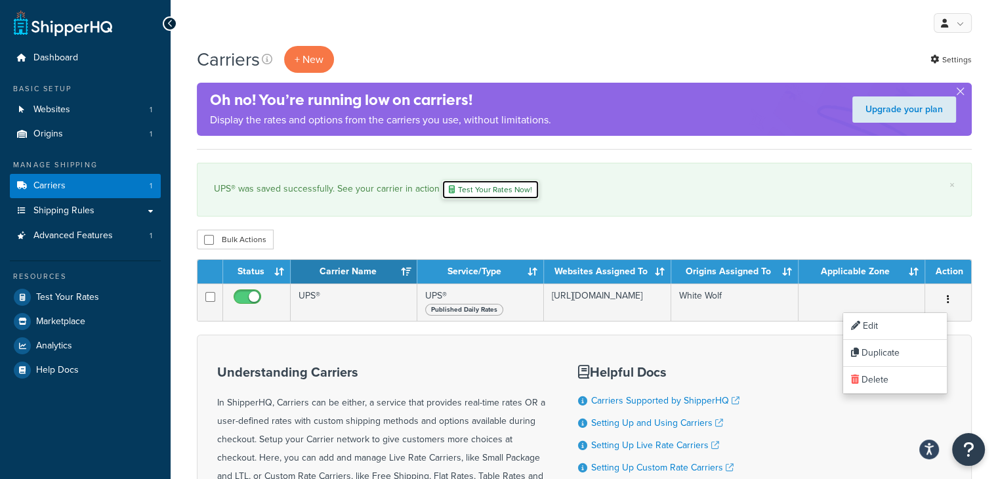
click at [473, 192] on link "Test Your Rates Now!" at bounding box center [491, 190] width 98 height 20
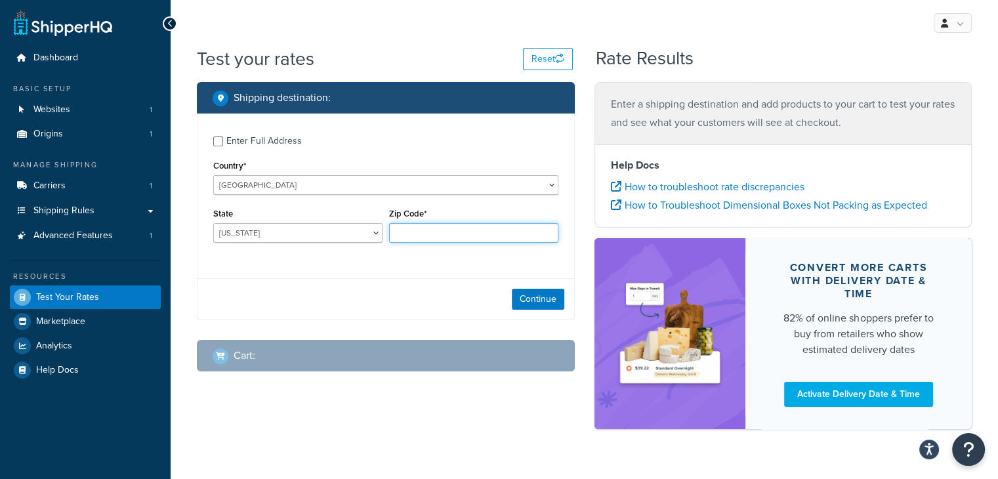
click at [433, 238] on input "Zip Code*" at bounding box center [473, 233] width 169 height 20
type input "94105"
click at [423, 276] on div "Enter Full Address Country* [GEOGRAPHIC_DATA] [GEOGRAPHIC_DATA] [GEOGRAPHIC_DAT…" at bounding box center [386, 217] width 378 height 207
click at [541, 297] on button "Continue" at bounding box center [538, 299] width 53 height 21
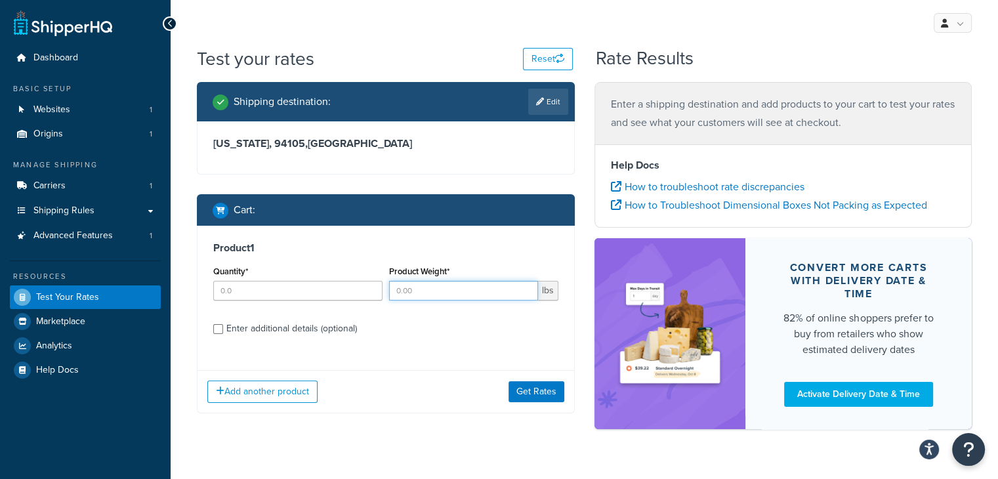
click at [493, 289] on input "Product Weight*" at bounding box center [463, 291] width 149 height 20
type input "88"
click at [236, 288] on input "Quantity*" at bounding box center [297, 291] width 169 height 20
type input "1"
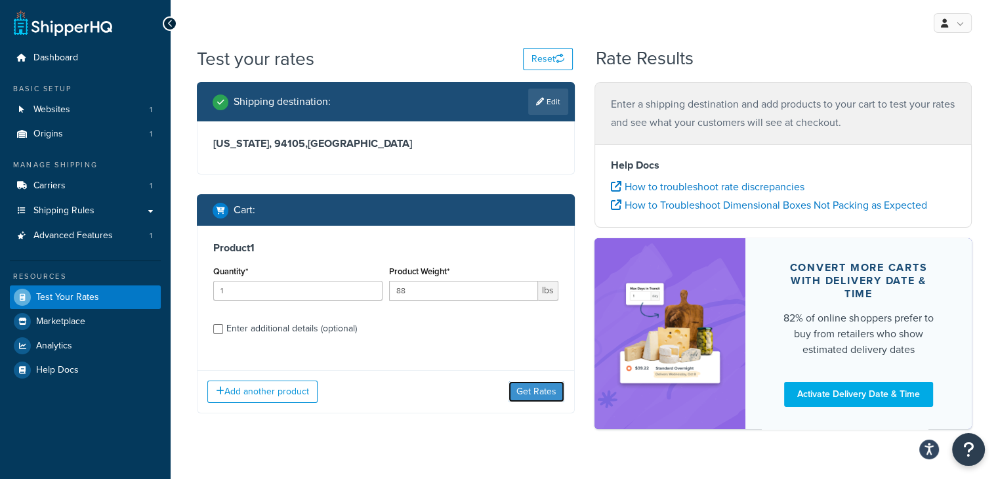
click at [528, 393] on button "Get Rates" at bounding box center [537, 391] width 56 height 21
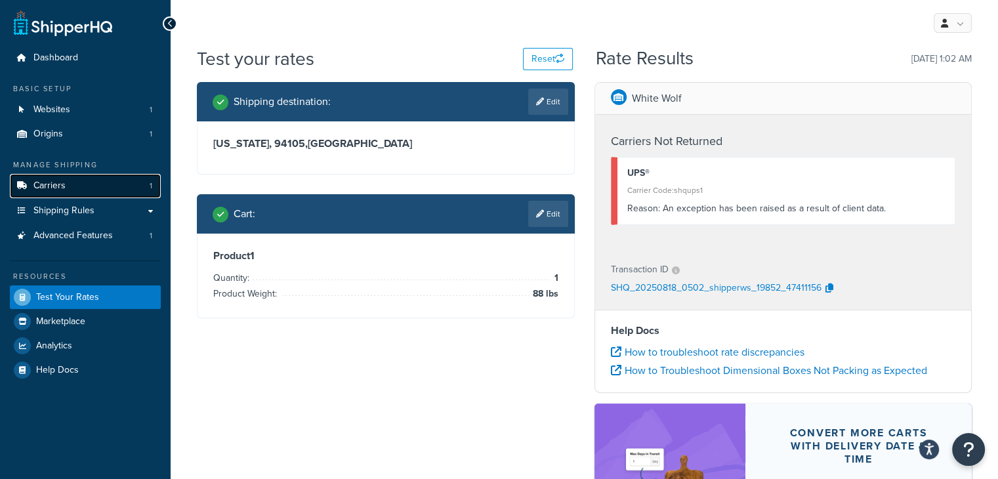
click at [56, 183] on span "Carriers" at bounding box center [49, 185] width 32 height 11
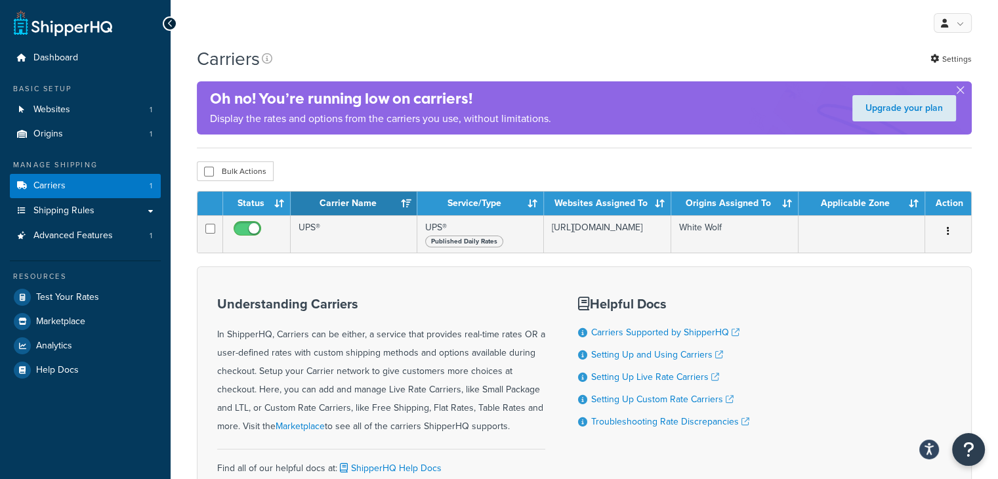
click at [952, 167] on div "Bulk Actions Duplicate [GEOGRAPHIC_DATA]" at bounding box center [584, 171] width 775 height 20
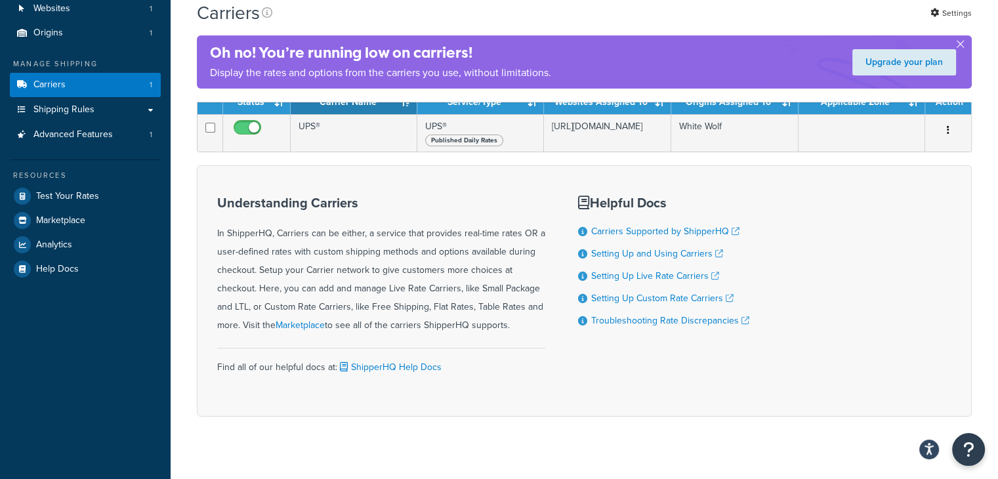
scroll to position [118, 0]
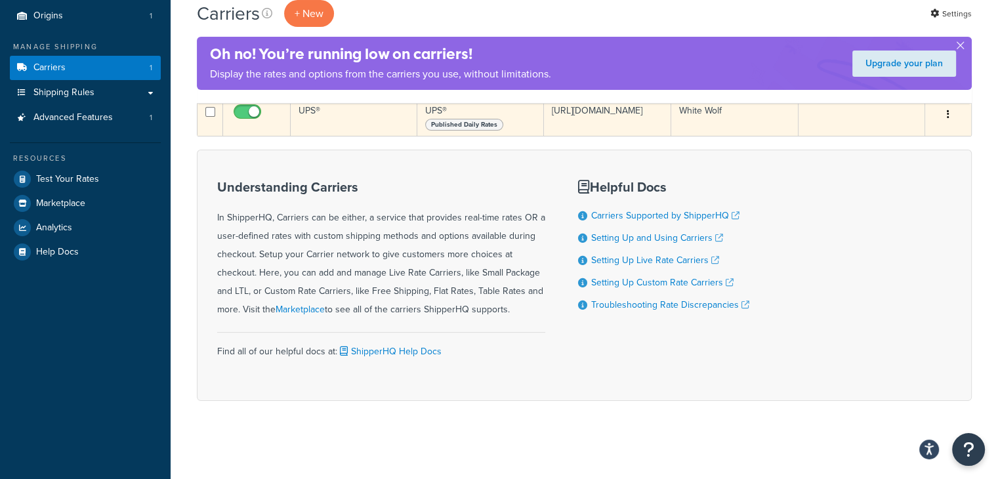
click at [950, 111] on button "button" at bounding box center [948, 114] width 18 height 21
click at [895, 143] on link "Edit" at bounding box center [895, 141] width 104 height 27
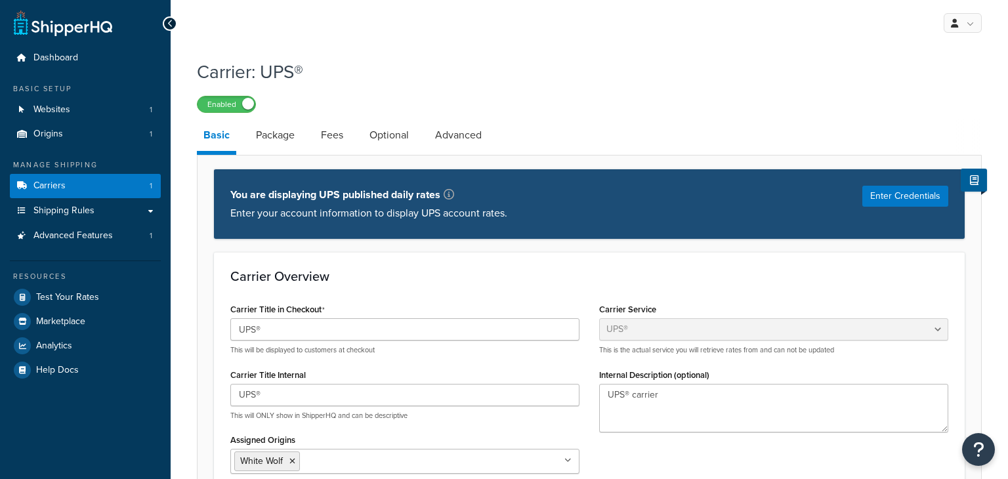
select select "ups"
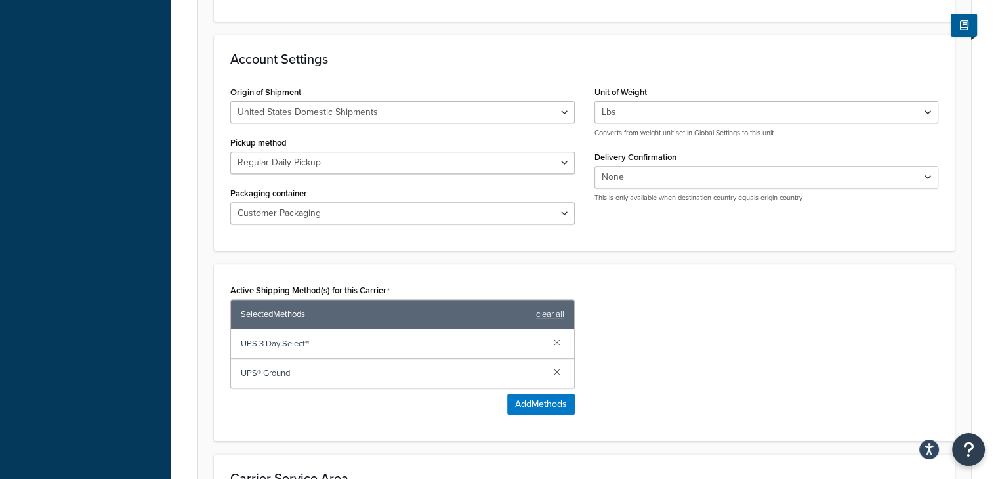
scroll to position [591, 0]
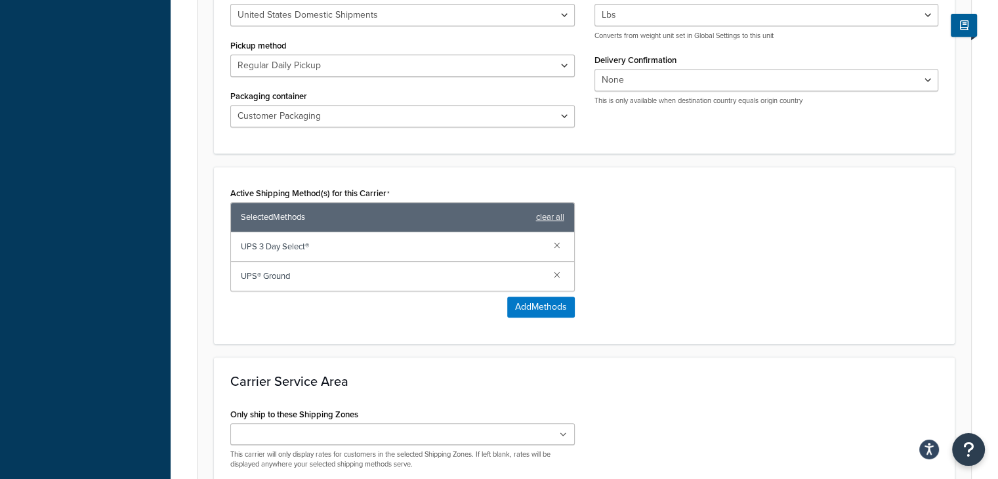
click at [492, 243] on span "UPS 3 Day Select®" at bounding box center [392, 247] width 303 height 18
click at [267, 254] on span "UPS 3 Day Select®" at bounding box center [392, 247] width 303 height 18
click at [281, 247] on span "UPS 3 Day Select®" at bounding box center [392, 247] width 303 height 18
click at [306, 240] on span "UPS 3 Day Select®" at bounding box center [392, 247] width 303 height 18
click at [271, 240] on span "UPS 3 Day Select®" at bounding box center [392, 247] width 303 height 18
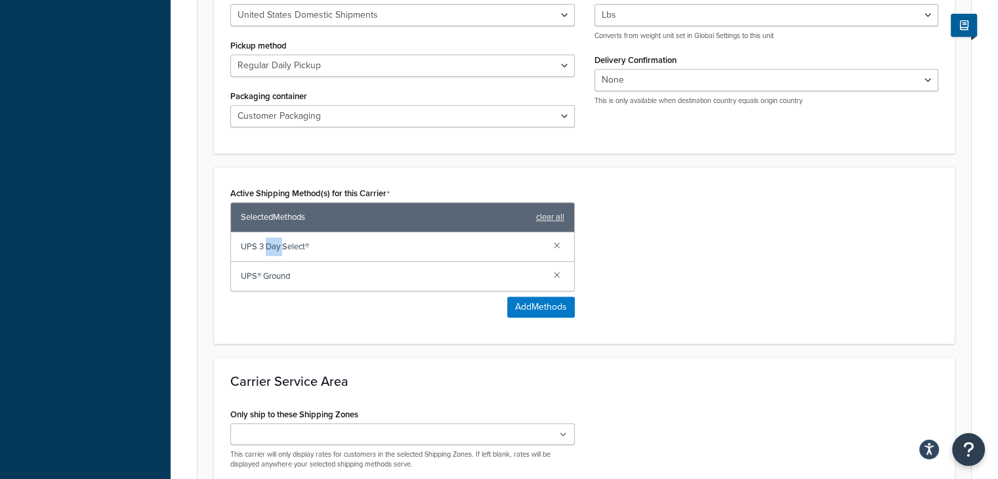
click at [271, 240] on span "UPS 3 Day Select®" at bounding box center [392, 247] width 303 height 18
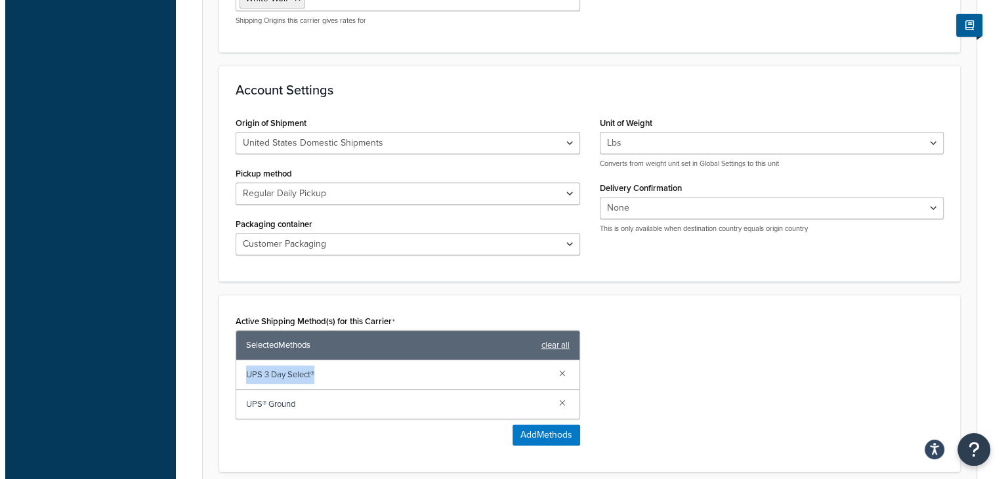
scroll to position [525, 0]
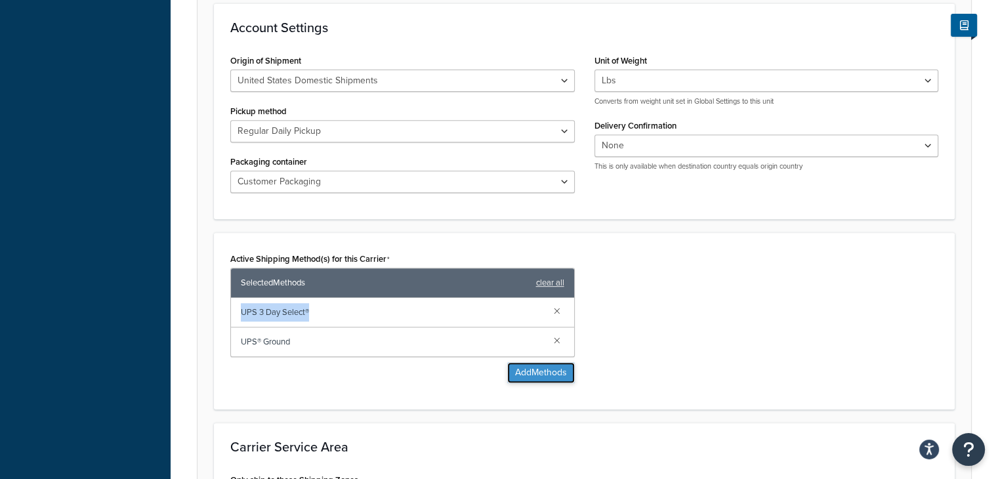
click at [528, 375] on button "Add Methods" at bounding box center [541, 372] width 68 height 21
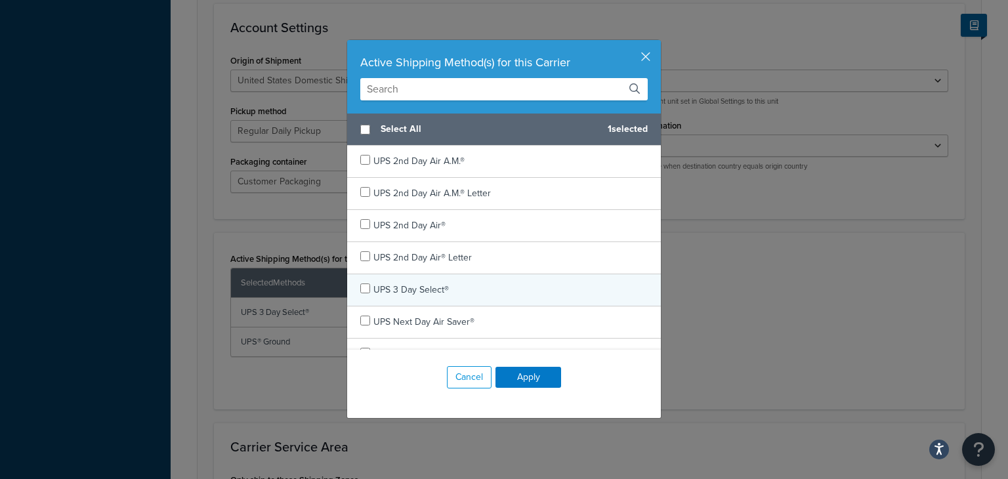
click at [381, 289] on span "UPS 3 Day Select®" at bounding box center [410, 290] width 75 height 14
checkbox input "true"
click at [388, 291] on span "UPS 3 Day Select®" at bounding box center [410, 290] width 75 height 14
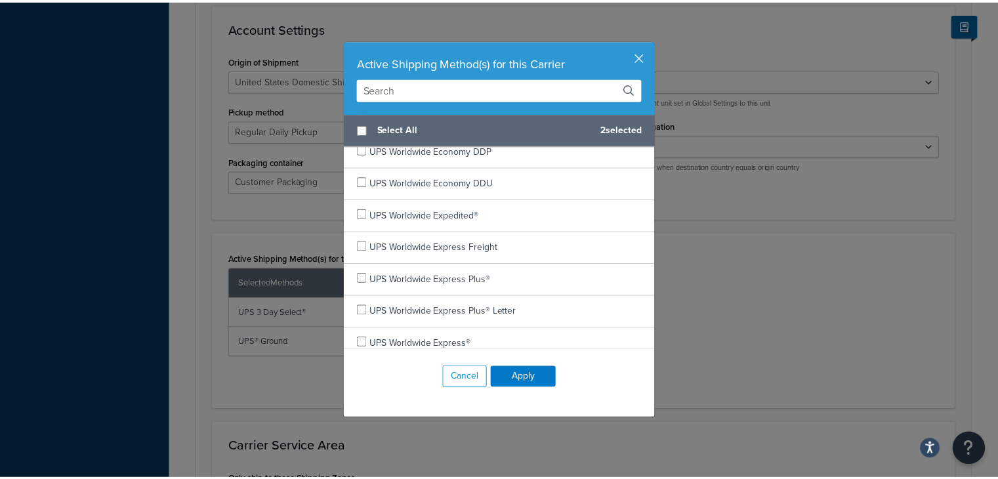
scroll to position [756, 0]
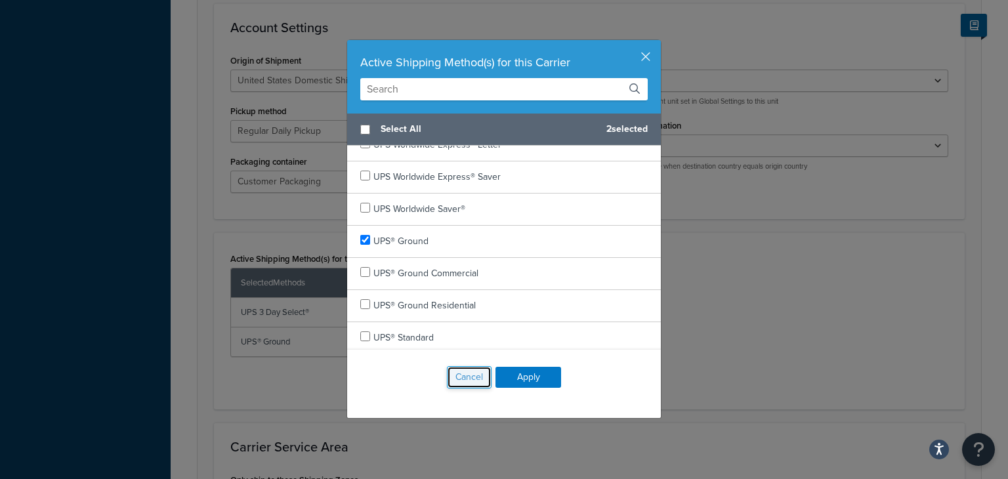
click at [450, 375] on button "Cancel" at bounding box center [469, 377] width 45 height 22
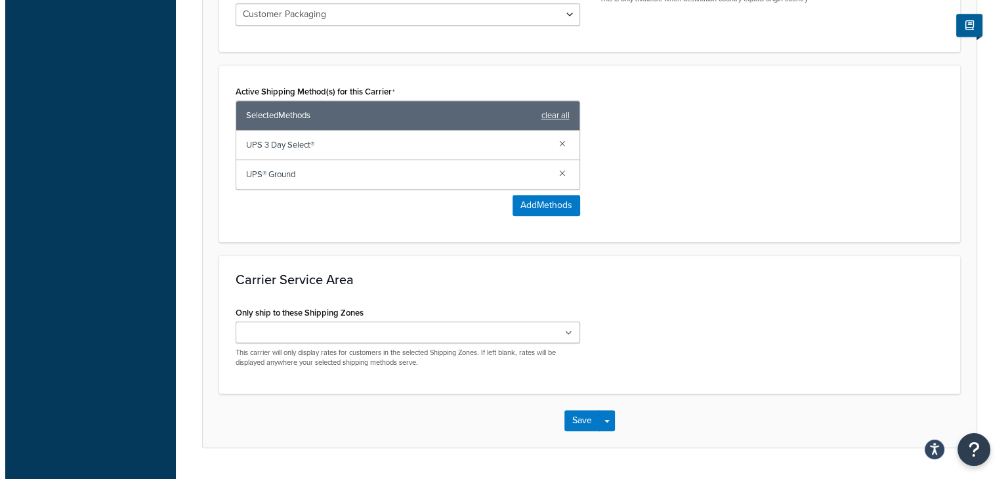
scroll to position [726, 0]
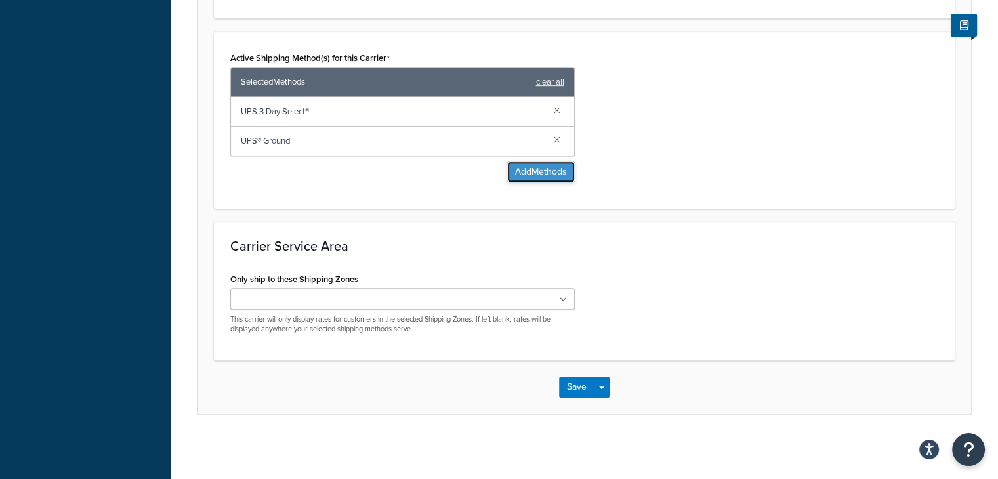
click at [518, 170] on button "Add Methods" at bounding box center [541, 171] width 68 height 21
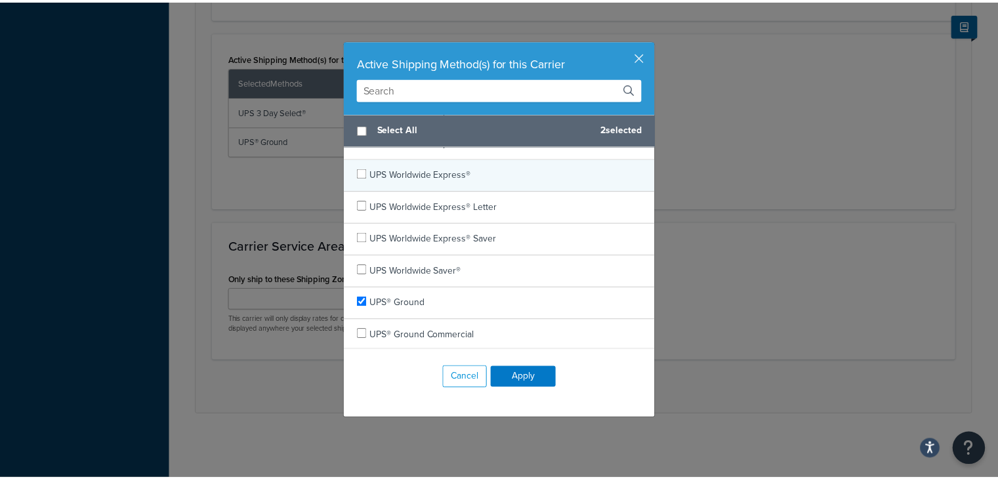
scroll to position [756, 0]
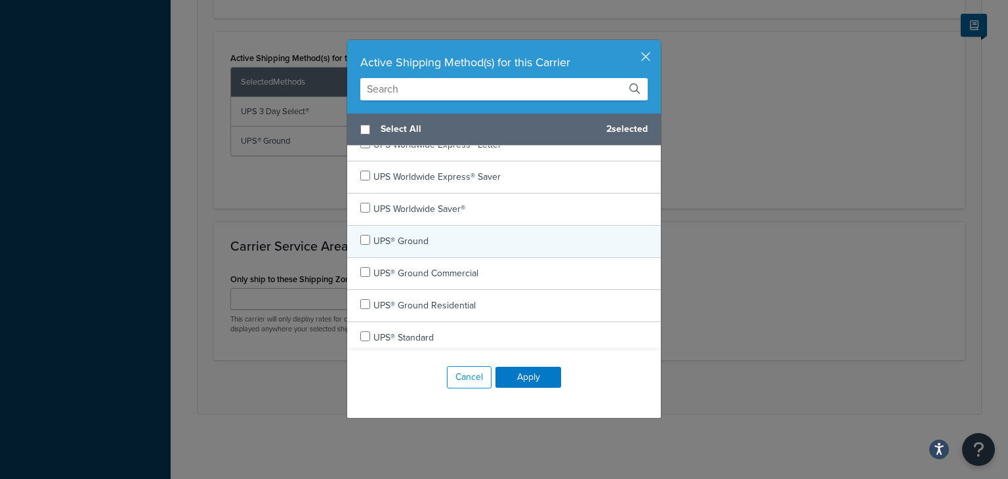
click at [404, 234] on span "UPS® Ground" at bounding box center [400, 241] width 55 height 14
checkbox input "true"
click at [404, 234] on span "UPS® Ground" at bounding box center [400, 241] width 55 height 14
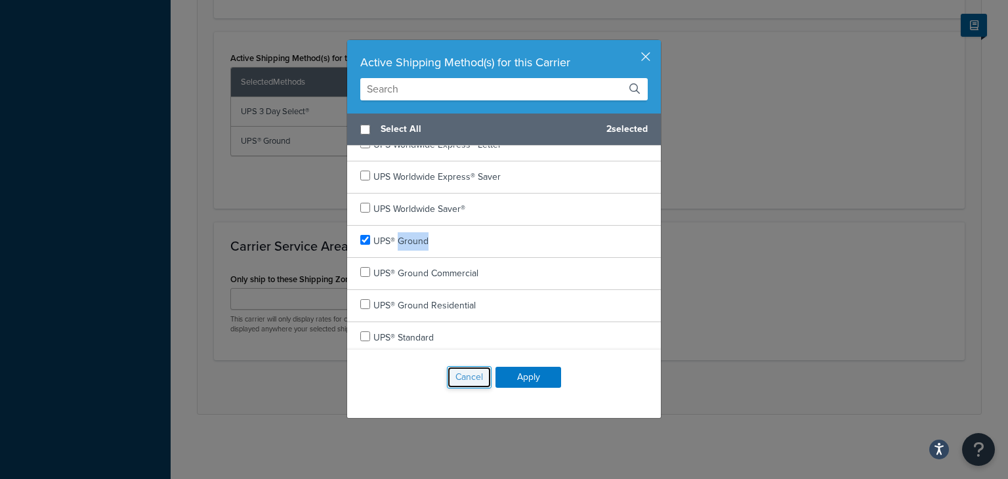
click at [455, 375] on button "Cancel" at bounding box center [469, 377] width 45 height 22
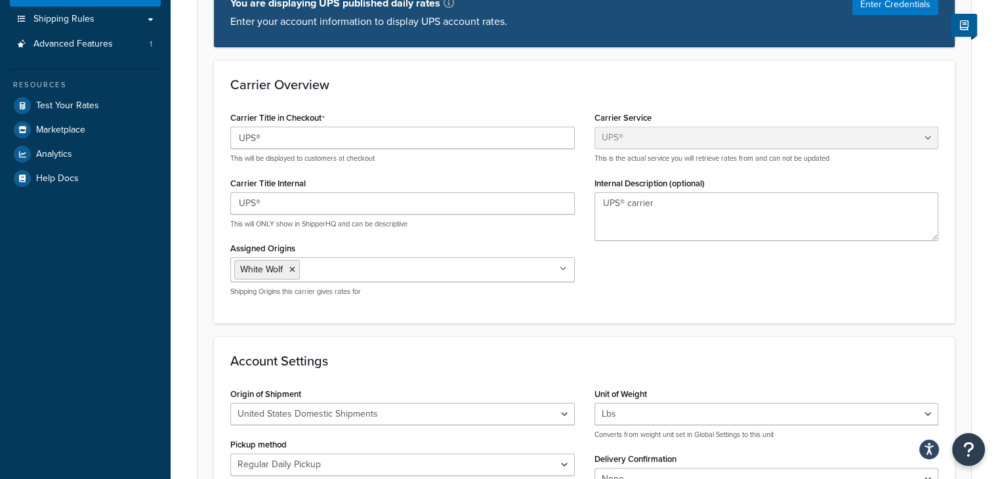
scroll to position [135, 0]
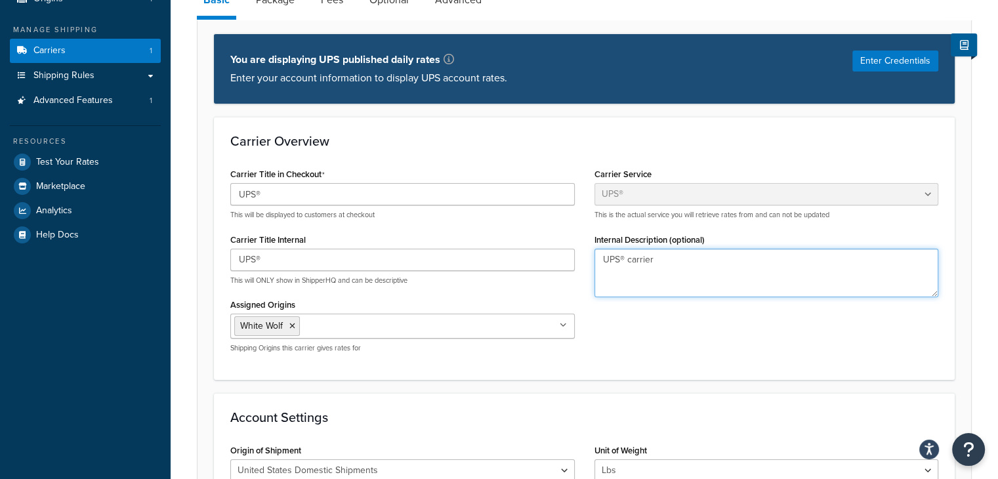
click at [650, 256] on textarea "UPS® carrier" at bounding box center [767, 273] width 345 height 49
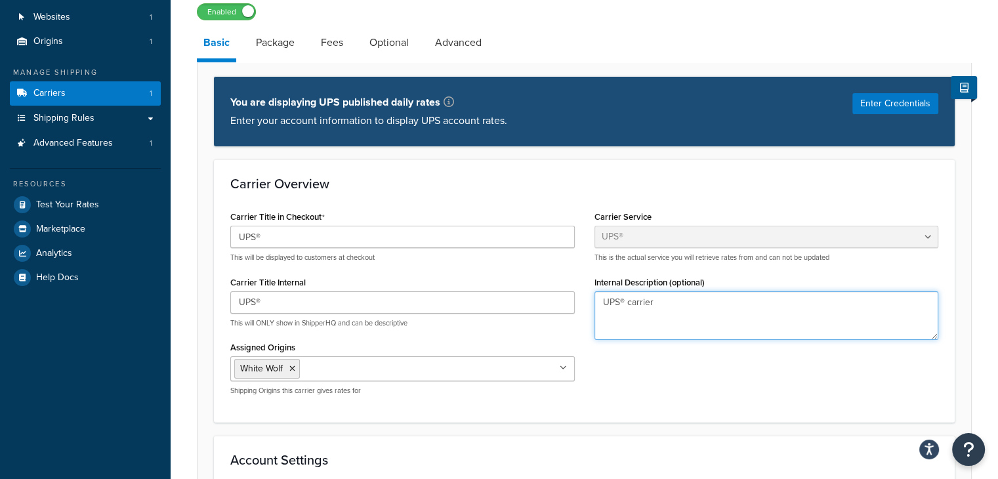
scroll to position [70, 0]
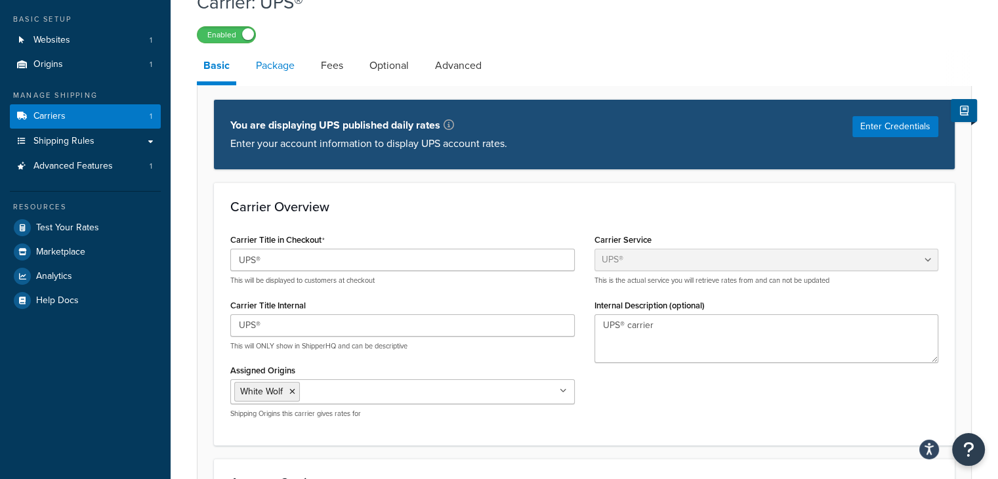
click at [279, 68] on link "Package" at bounding box center [275, 66] width 52 height 32
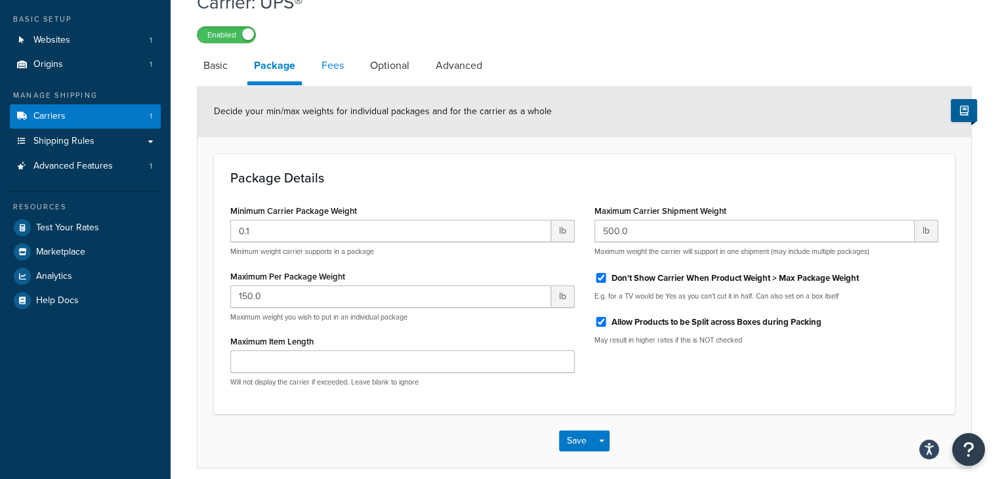
click at [337, 66] on link "Fees" at bounding box center [332, 66] width 35 height 32
select select "AFTER"
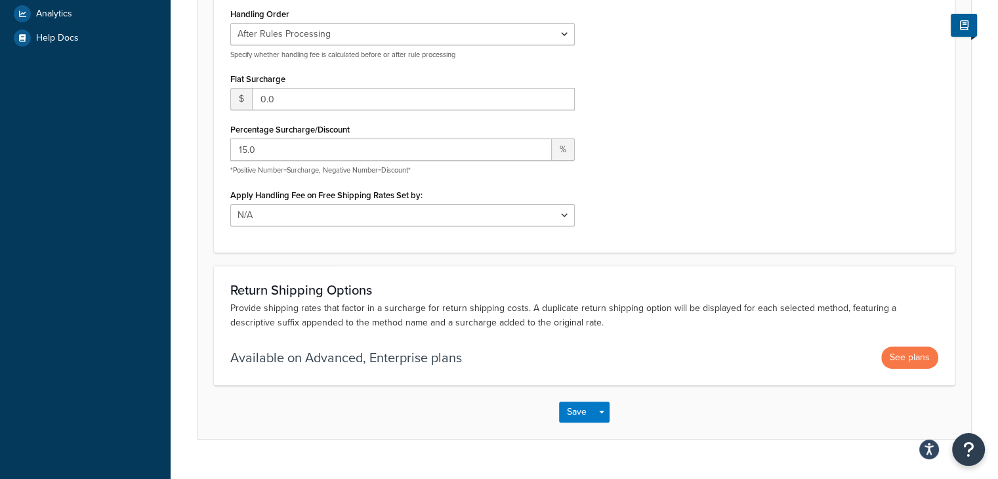
scroll to position [70, 0]
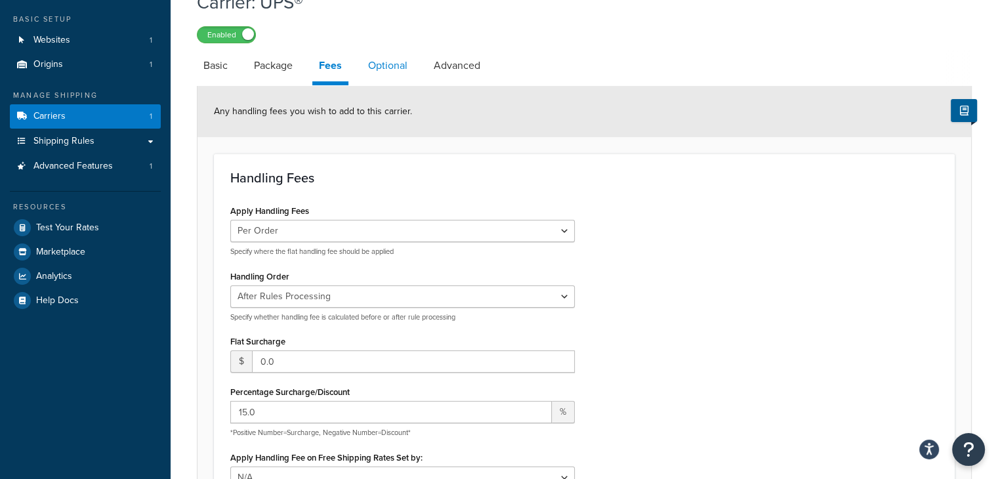
click at [386, 62] on link "Optional" at bounding box center [388, 66] width 53 height 32
select select "business"
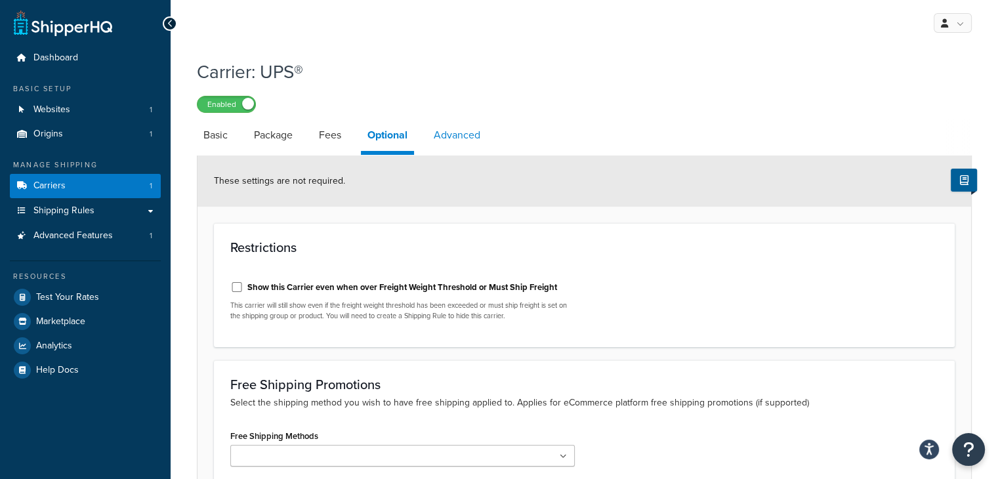
click at [462, 137] on link "Advanced" at bounding box center [457, 135] width 60 height 32
select select "false"
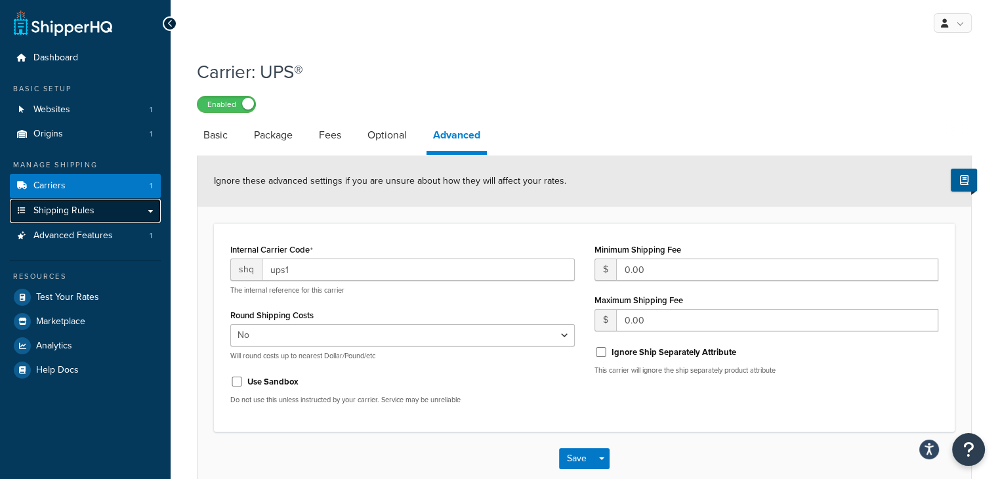
click at [49, 219] on link "Shipping Rules" at bounding box center [85, 211] width 151 height 24
click at [54, 226] on link "Advanced Features 1" at bounding box center [85, 236] width 151 height 24
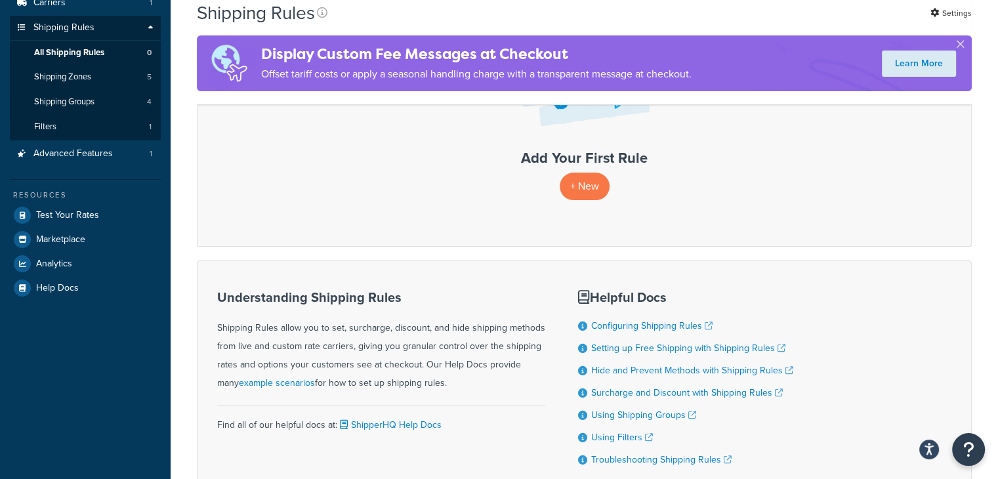
scroll to position [66, 0]
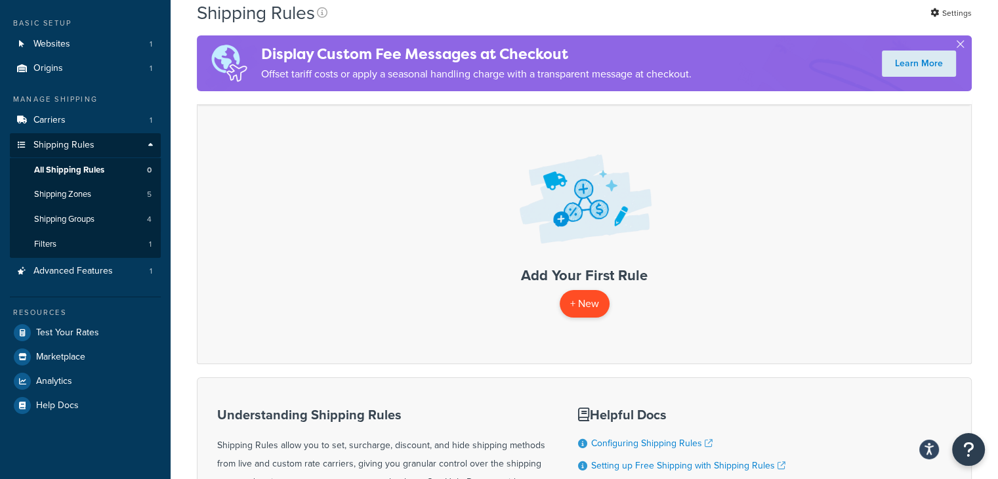
click at [587, 306] on p "+ New" at bounding box center [585, 303] width 50 height 27
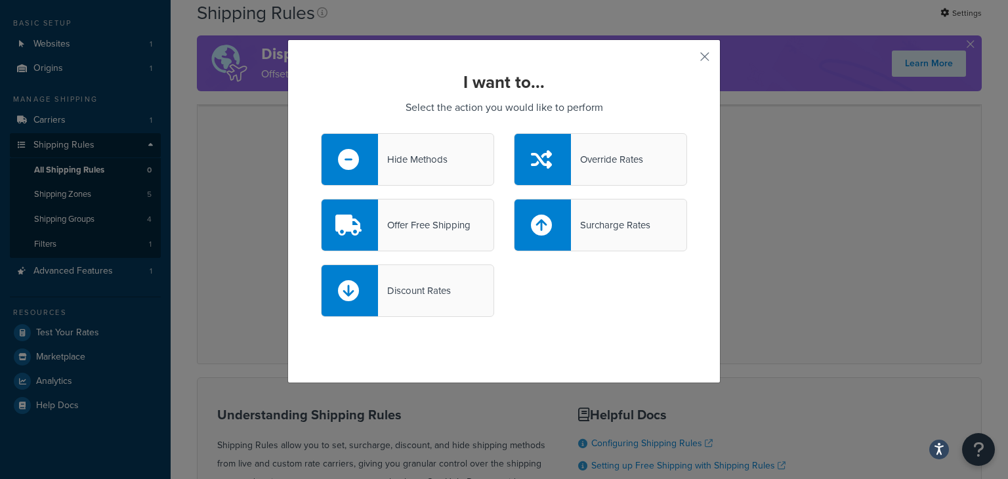
click at [692, 58] on div "I want to... Select the action you would like to perform Hide Methods Override …" at bounding box center [503, 211] width 433 height 344
click at [427, 154] on div "Hide Methods" at bounding box center [413, 159] width 70 height 18
click at [0, 0] on input "Hide Methods" at bounding box center [0, 0] width 0 height 0
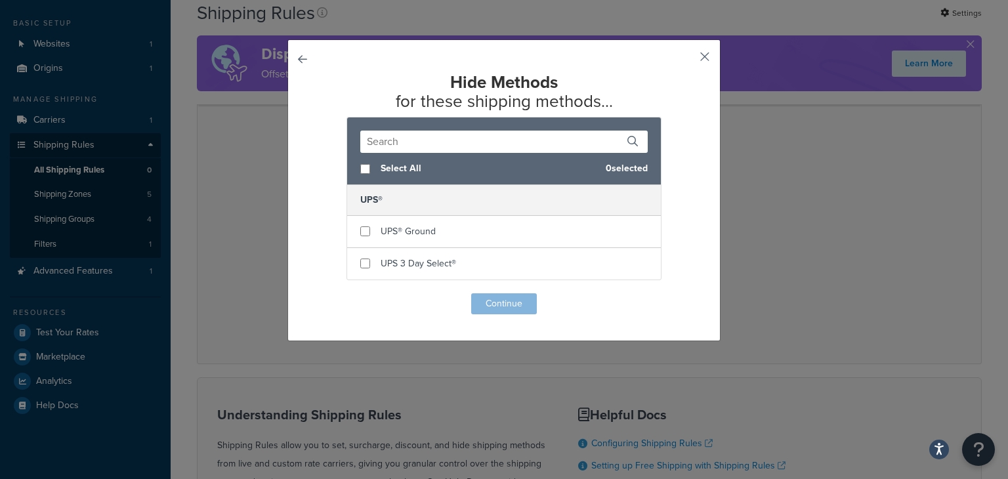
click at [687, 60] on button "button" at bounding box center [685, 61] width 3 height 3
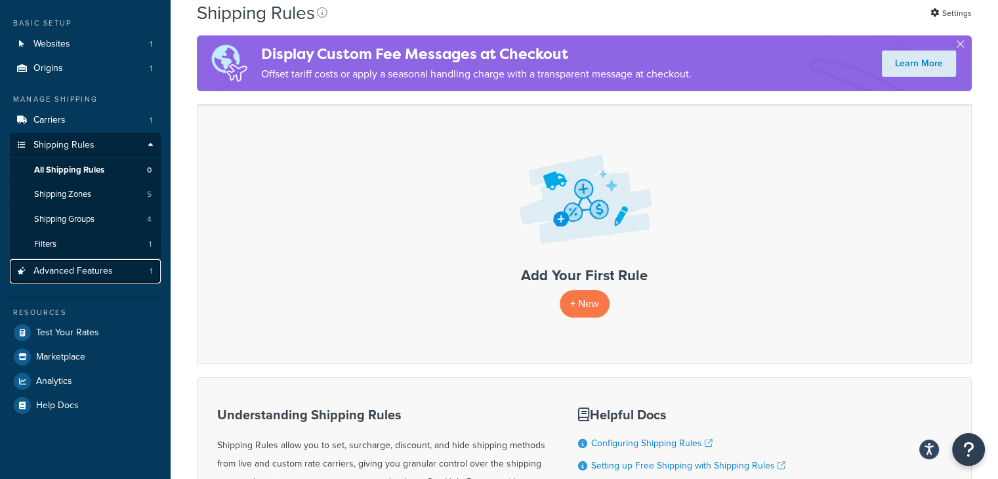
click at [76, 274] on span "Advanced Features" at bounding box center [72, 271] width 79 height 11
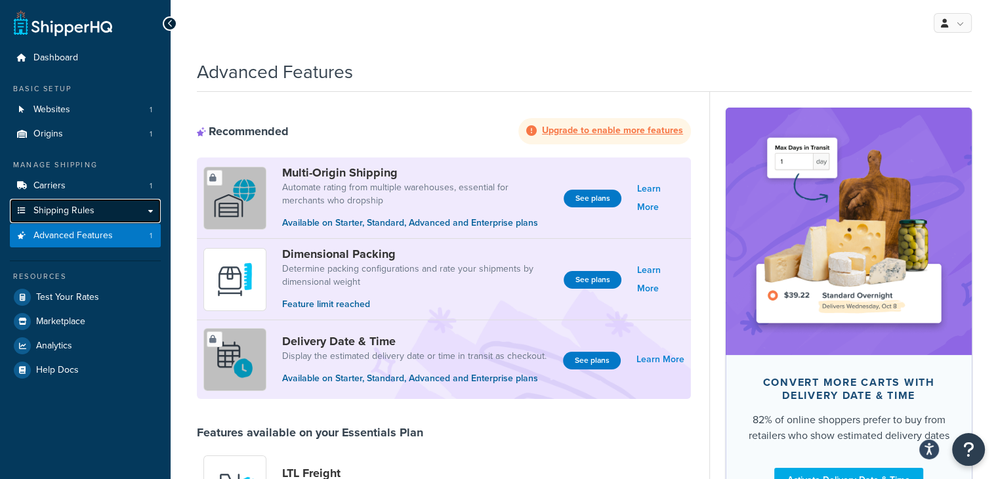
click at [58, 217] on span "Shipping Rules" at bounding box center [63, 210] width 61 height 11
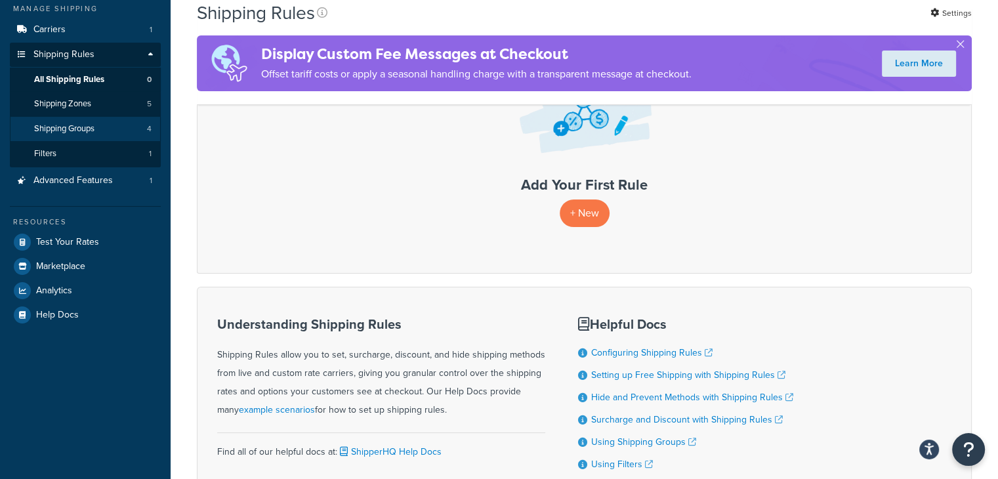
scroll to position [150, 0]
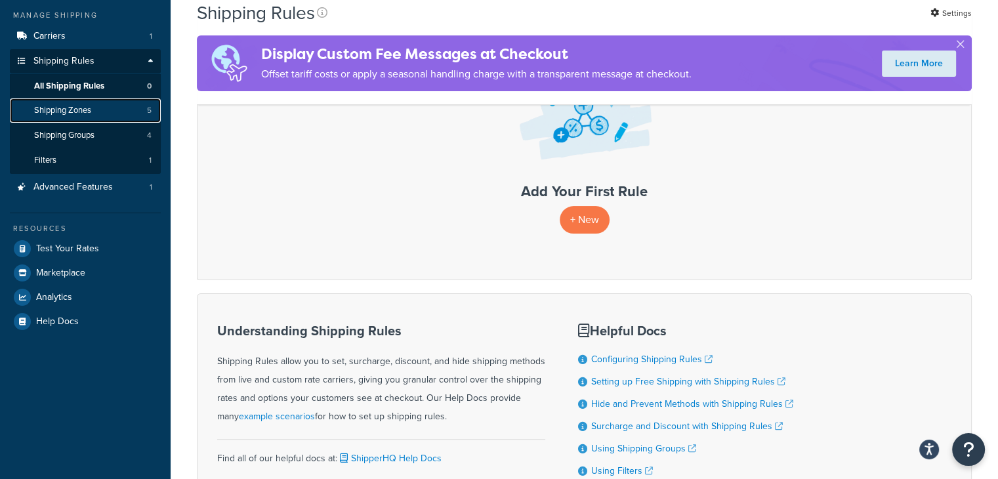
click at [68, 110] on span "Shipping Zones" at bounding box center [62, 110] width 57 height 11
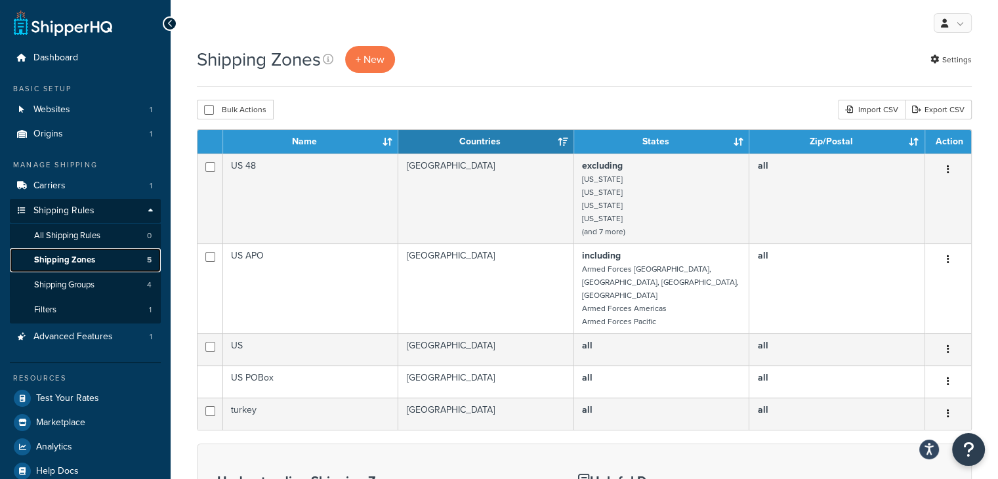
click at [88, 259] on span "Shipping Zones" at bounding box center [64, 260] width 61 height 11
click at [952, 60] on link "Settings" at bounding box center [951, 60] width 41 height 18
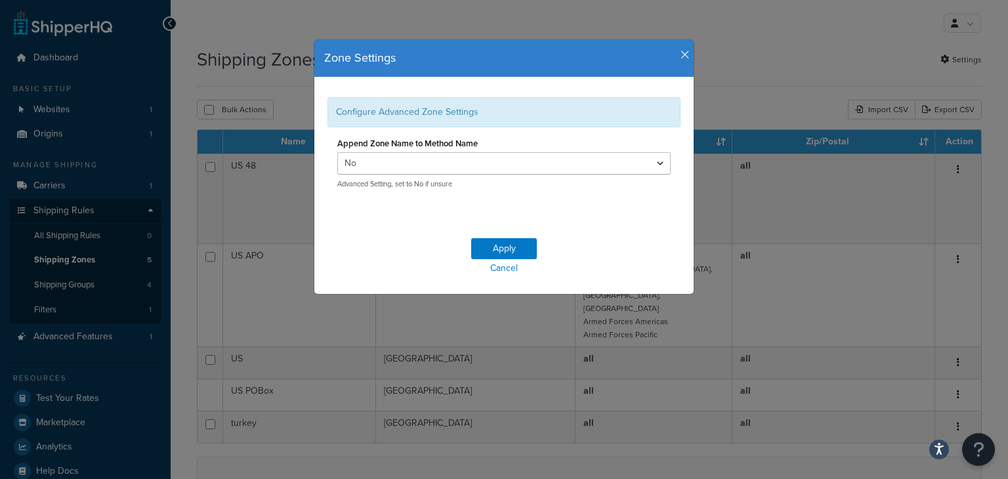
click at [681, 50] on icon "button" at bounding box center [685, 55] width 9 height 12
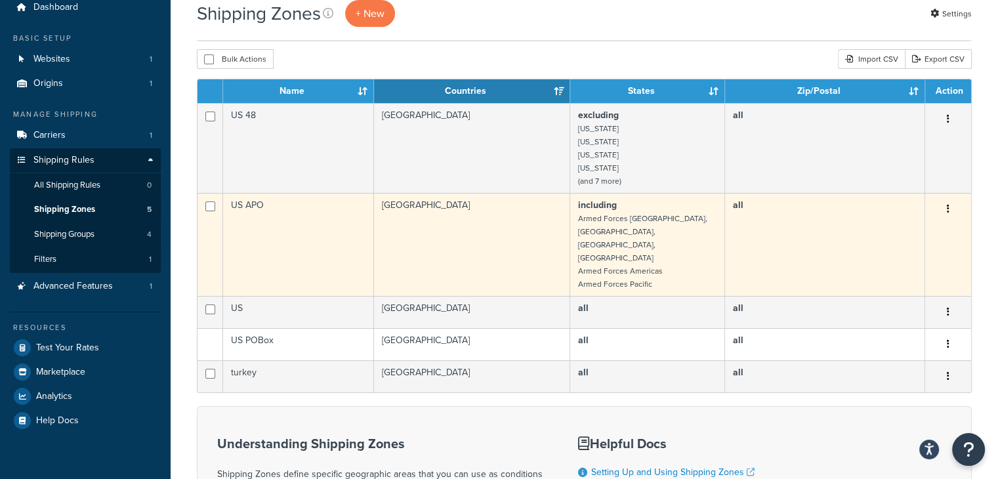
scroll to position [66, 0]
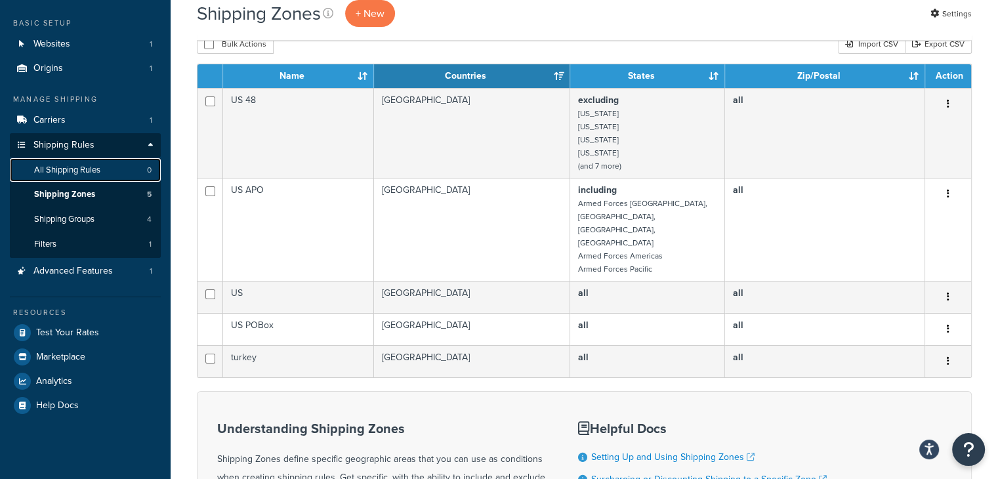
click at [71, 172] on span "All Shipping Rules" at bounding box center [67, 170] width 66 height 11
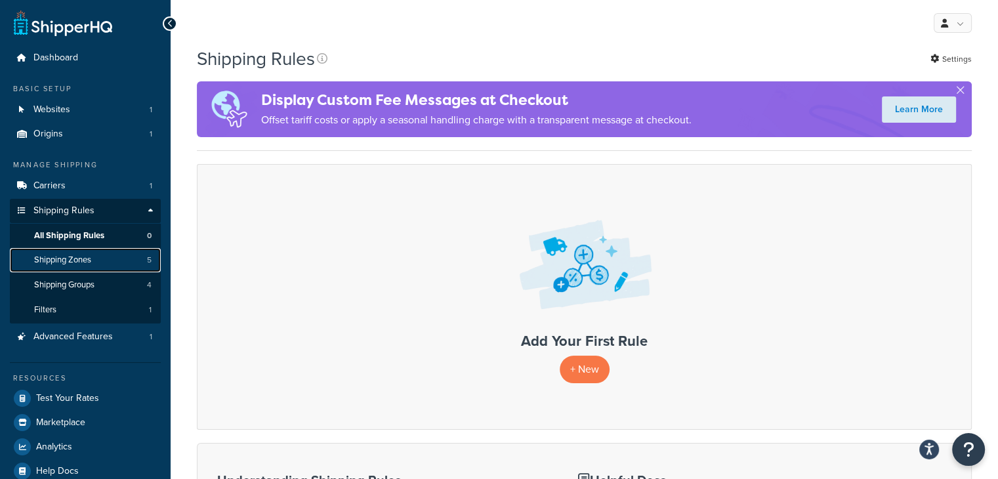
click at [79, 265] on span "Shipping Zones" at bounding box center [62, 260] width 57 height 11
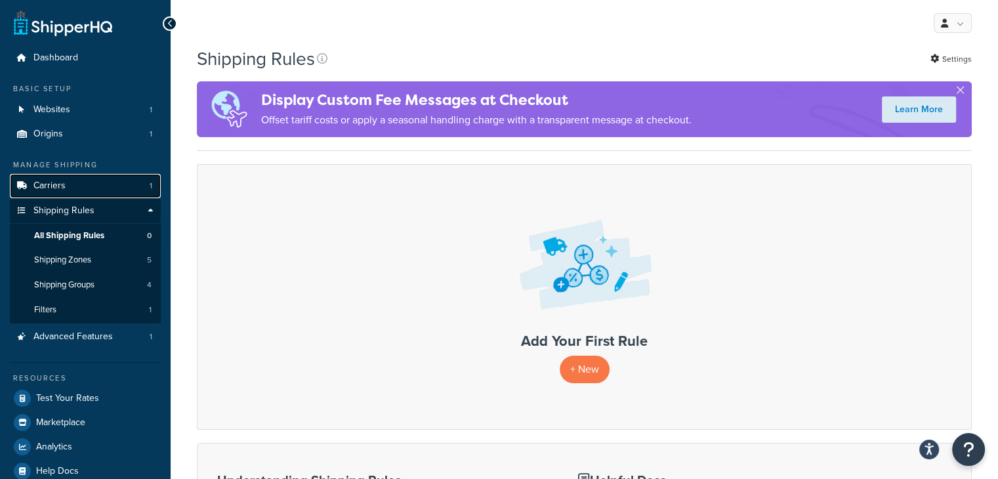
click at [68, 182] on link "Carriers 1" at bounding box center [85, 186] width 151 height 24
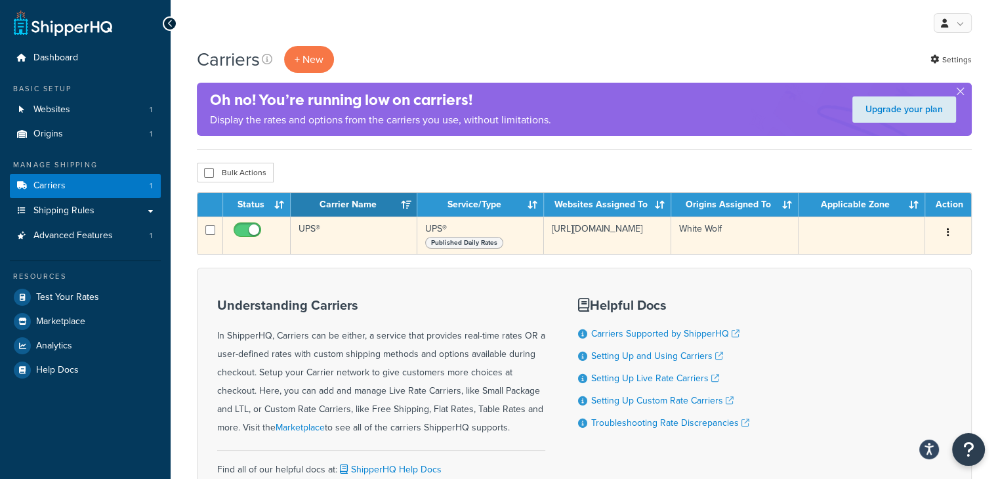
click at [940, 238] on button "button" at bounding box center [948, 232] width 18 height 21
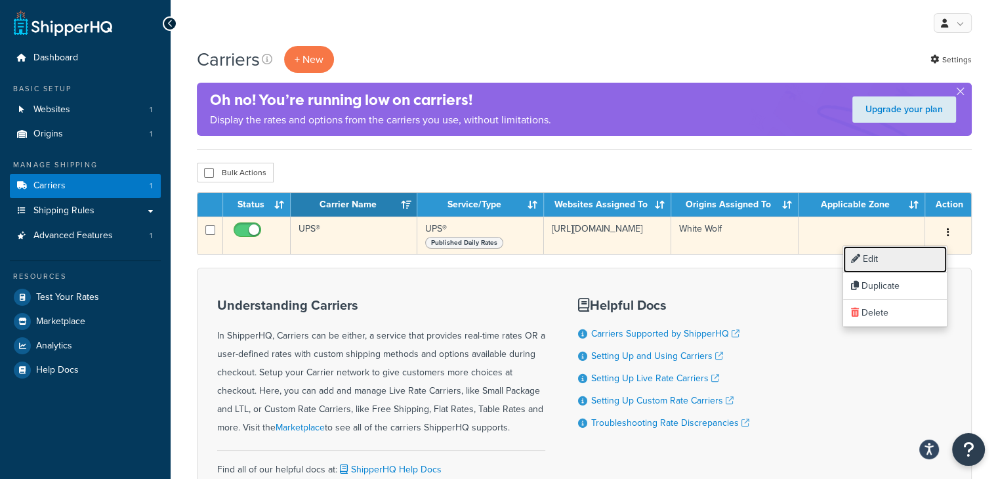
click at [900, 256] on link "Edit" at bounding box center [895, 259] width 104 height 27
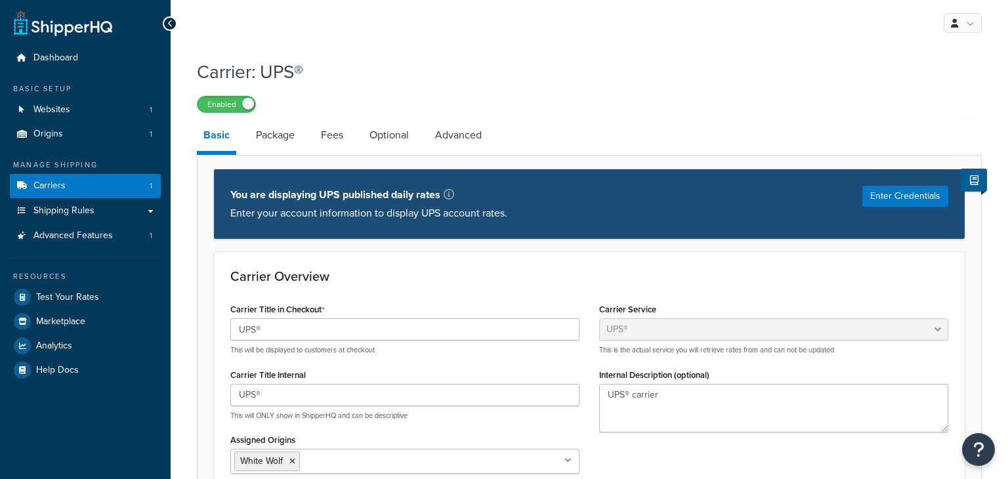
select select "ups"
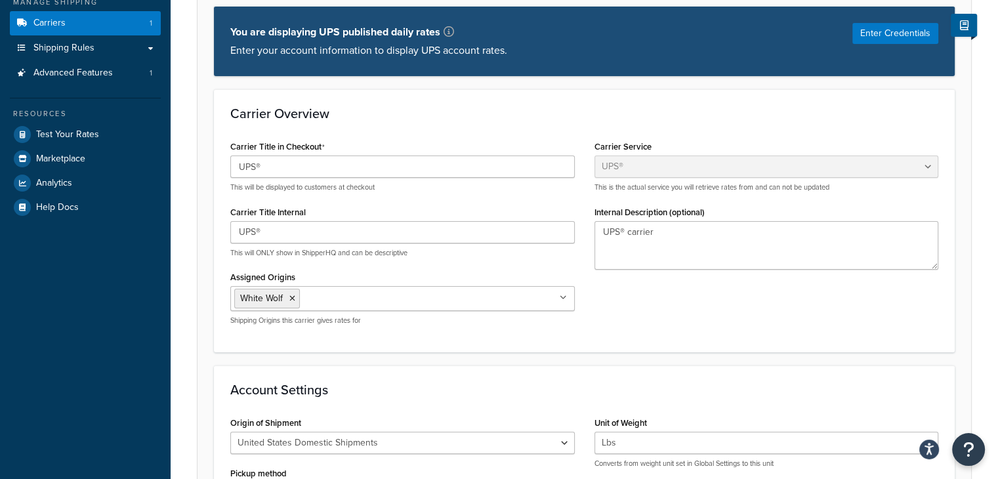
scroll to position [263, 0]
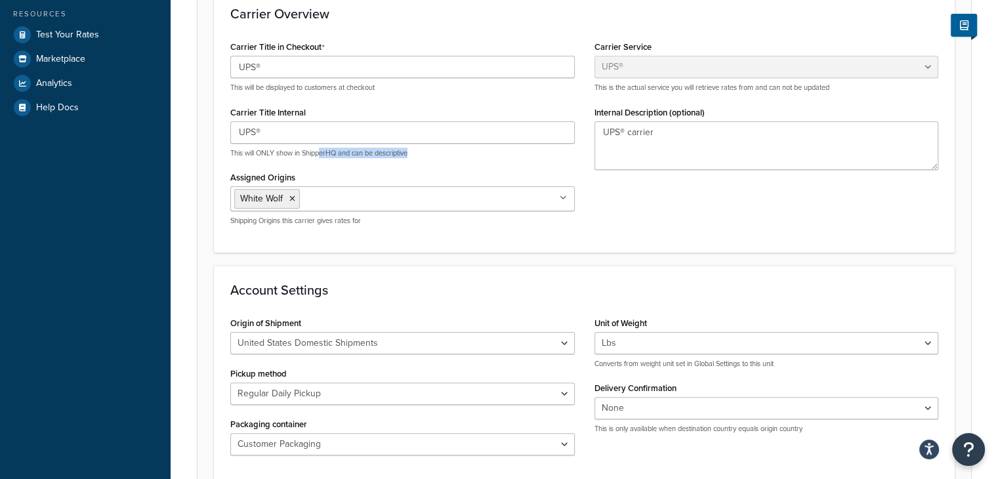
drag, startPoint x: 321, startPoint y: 153, endPoint x: 430, endPoint y: 155, distance: 109.0
click at [430, 155] on p "This will ONLY show in ShipperHQ and can be descriptive" at bounding box center [402, 153] width 345 height 10
drag, startPoint x: 280, startPoint y: 127, endPoint x: 244, endPoint y: 127, distance: 35.4
click at [244, 127] on input "UPS®" at bounding box center [402, 132] width 345 height 22
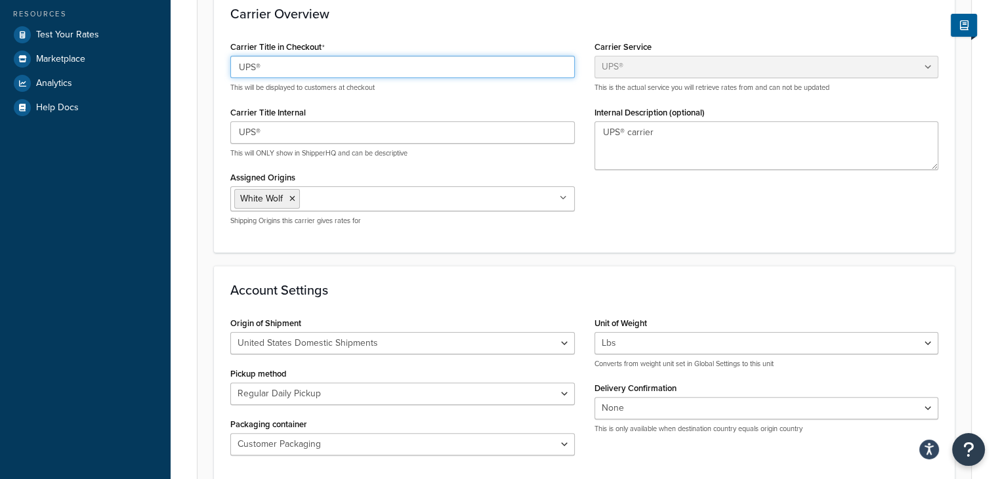
click at [301, 64] on input "UPS®" at bounding box center [402, 67] width 345 height 22
drag, startPoint x: 295, startPoint y: 71, endPoint x: 179, endPoint y: 61, distance: 117.2
click at [179, 61] on div "Carrier: UPS® Enabled Basic Package Fees Optional Advanced You are displaying U…" at bounding box center [585, 350] width 828 height 1121
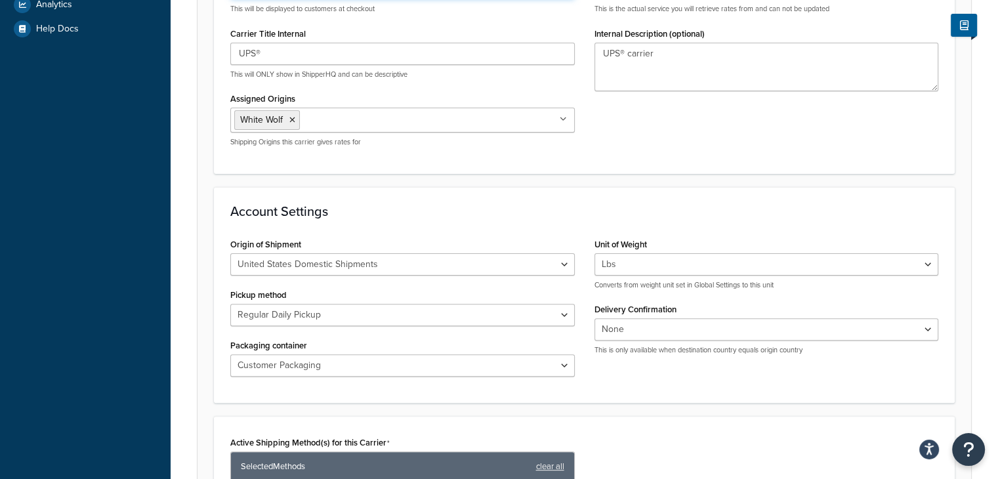
scroll to position [266, 0]
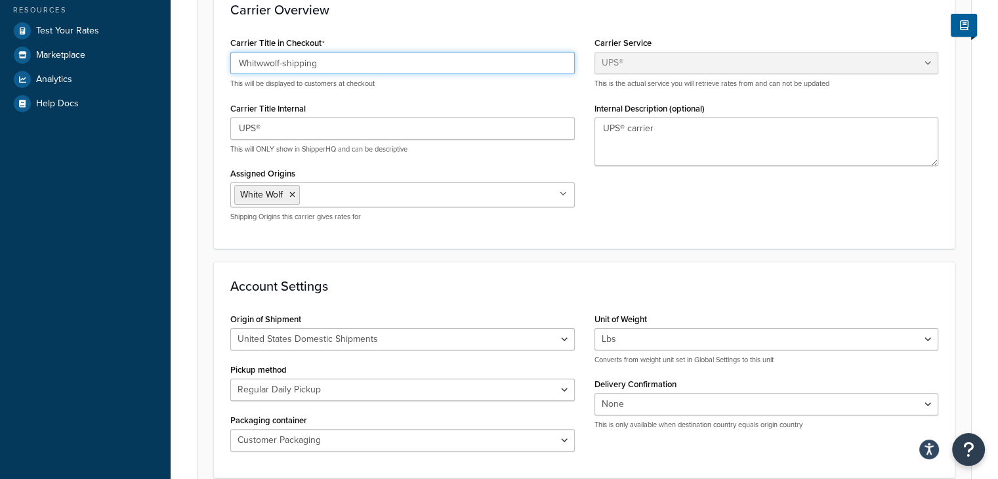
click at [261, 66] on input "Whitwwolf-shipping" at bounding box center [402, 63] width 345 height 22
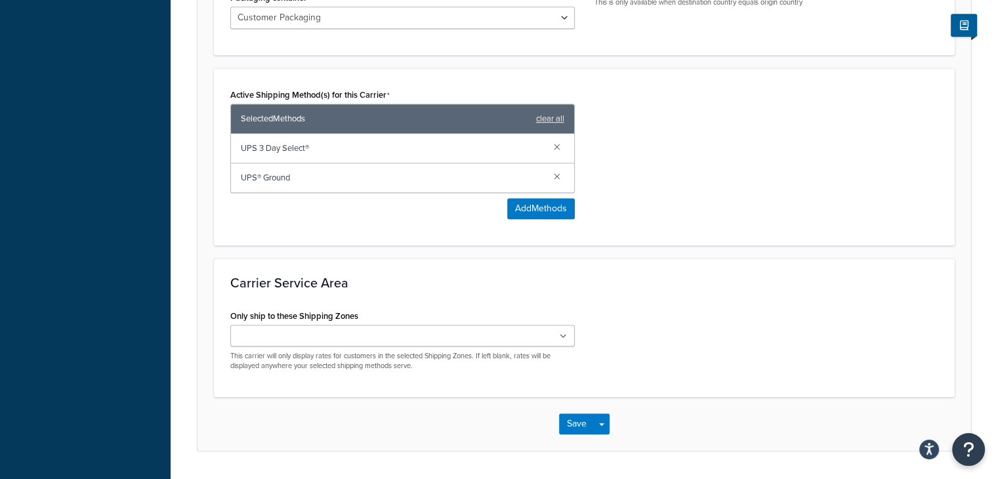
scroll to position [726, 0]
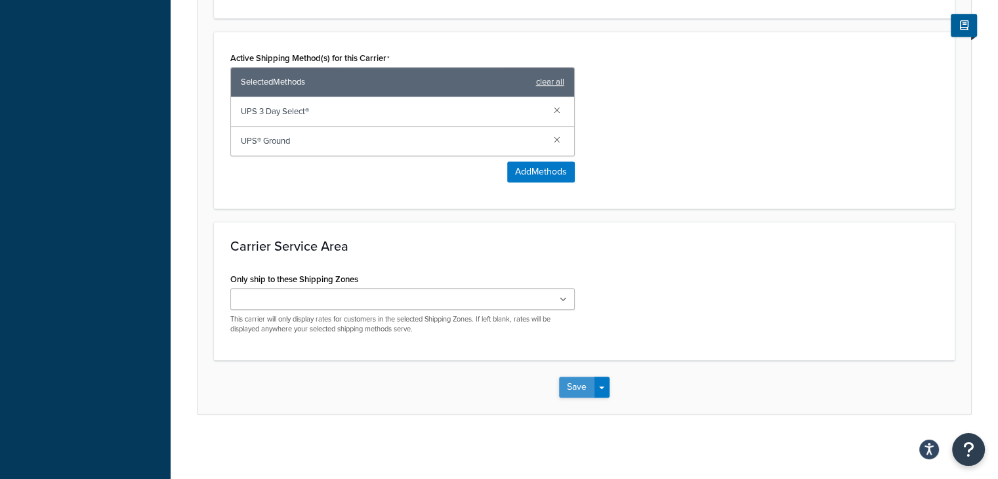
type input "Whitewolf-shipping"
click at [576, 383] on button "Save" at bounding box center [576, 387] width 35 height 21
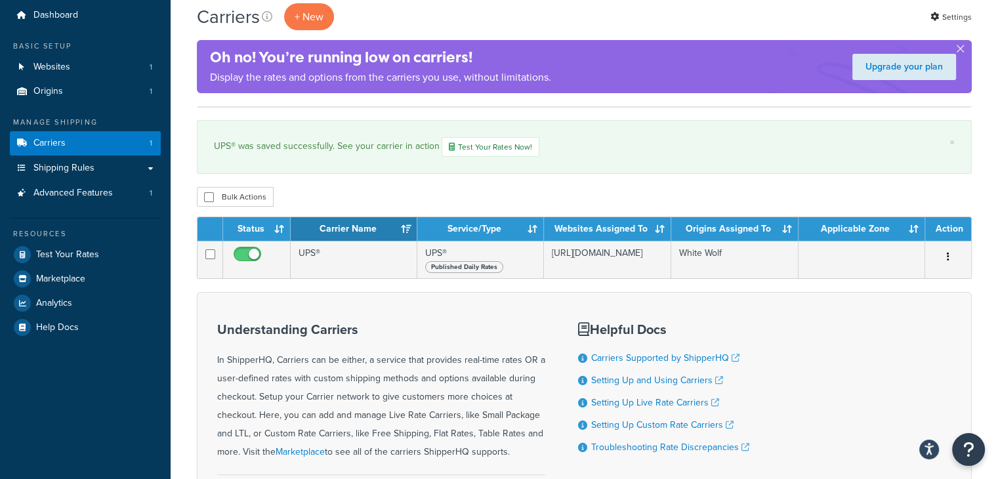
scroll to position [66, 0]
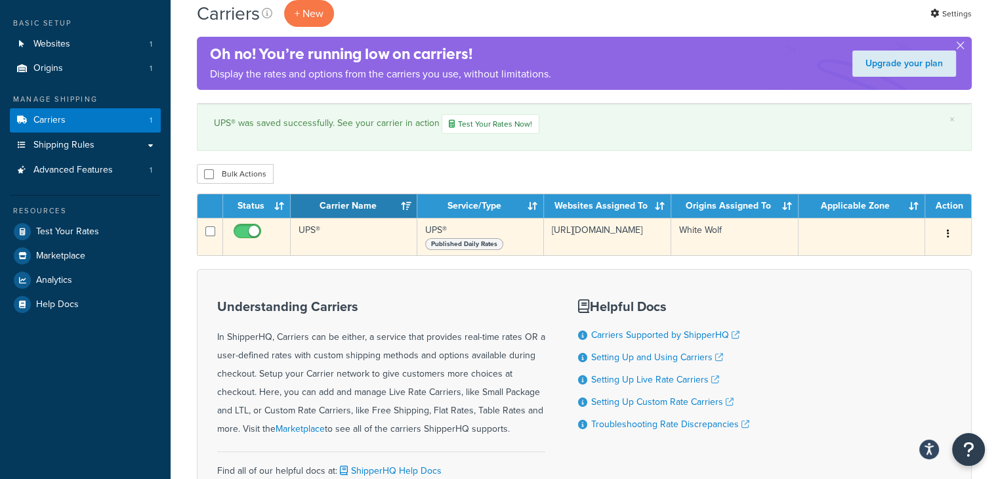
click at [948, 232] on icon "button" at bounding box center [948, 233] width 3 height 9
click at [901, 265] on link "Edit" at bounding box center [895, 260] width 104 height 27
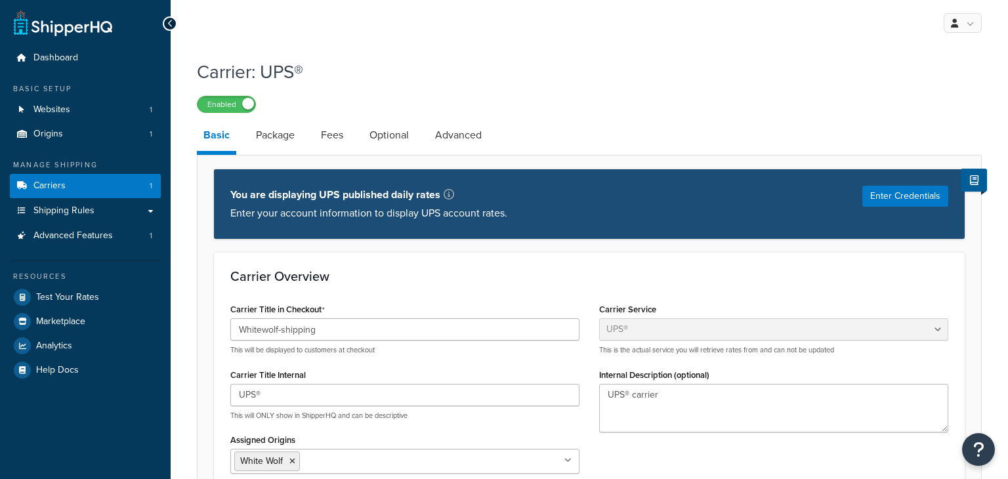
select select "ups"
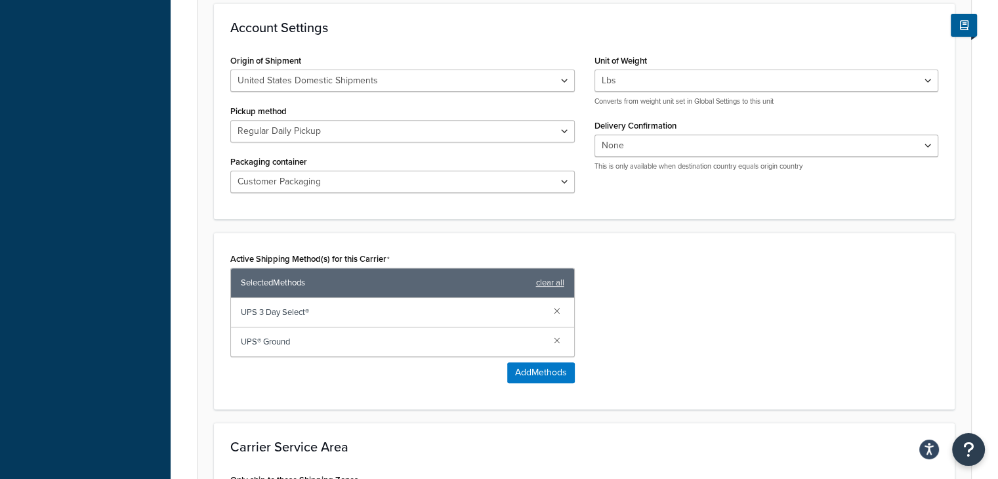
scroll to position [459, 0]
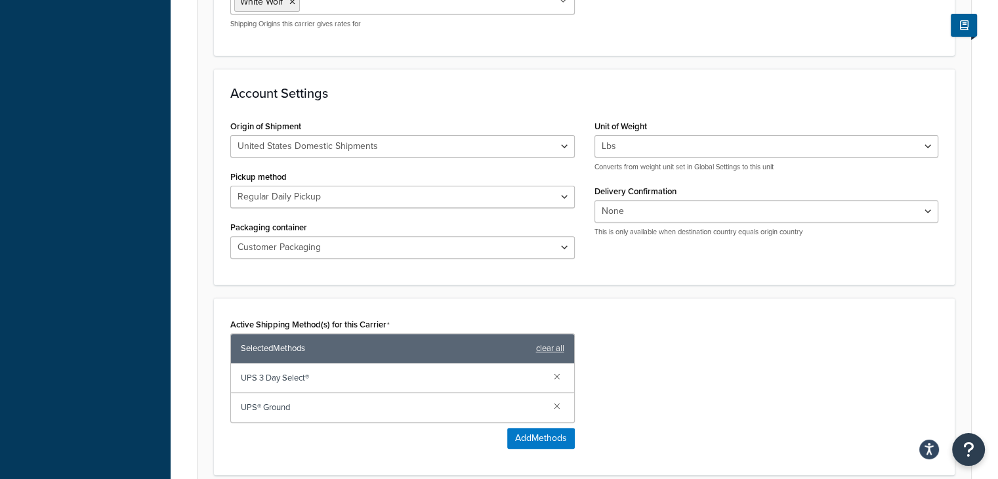
click at [288, 376] on span "UPS 3 Day Select®" at bounding box center [392, 378] width 303 height 18
click at [269, 376] on span "UPS 3 Day Select®" at bounding box center [392, 378] width 303 height 18
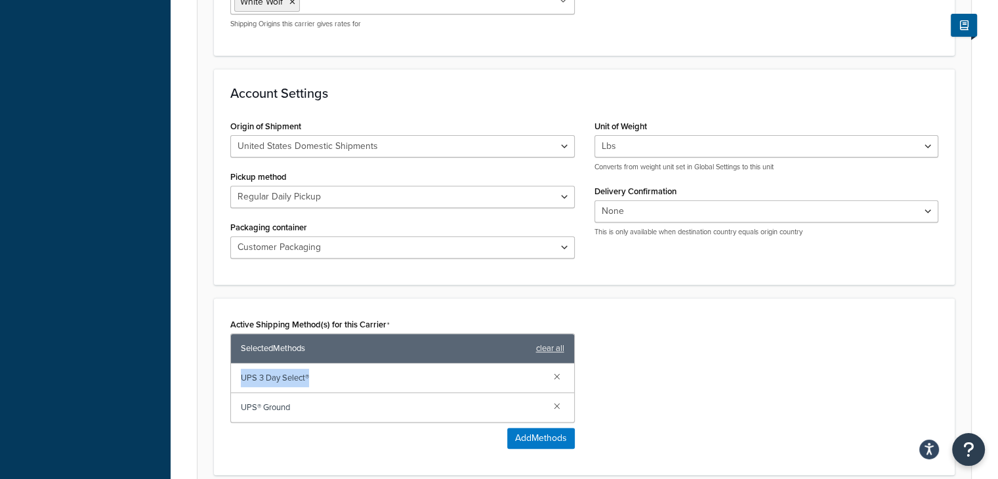
click at [269, 376] on span "UPS 3 Day Select®" at bounding box center [392, 378] width 303 height 18
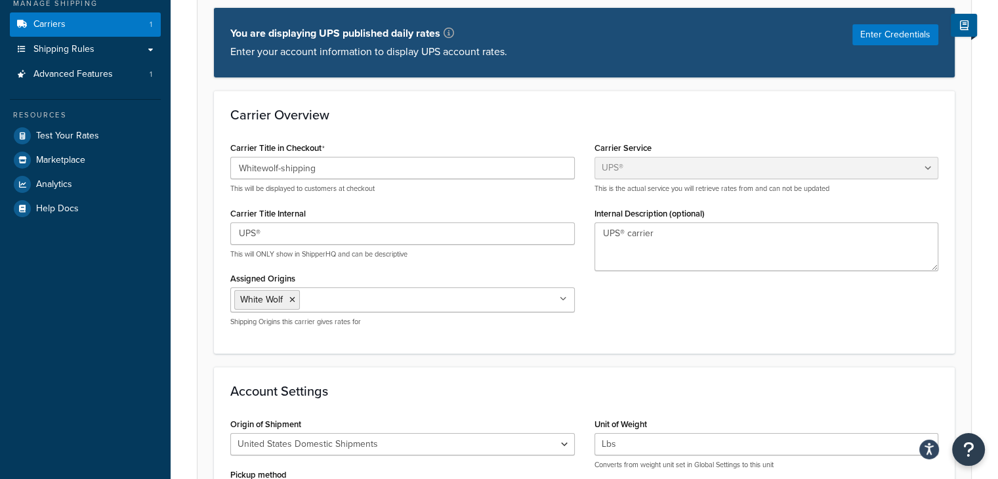
scroll to position [131, 0]
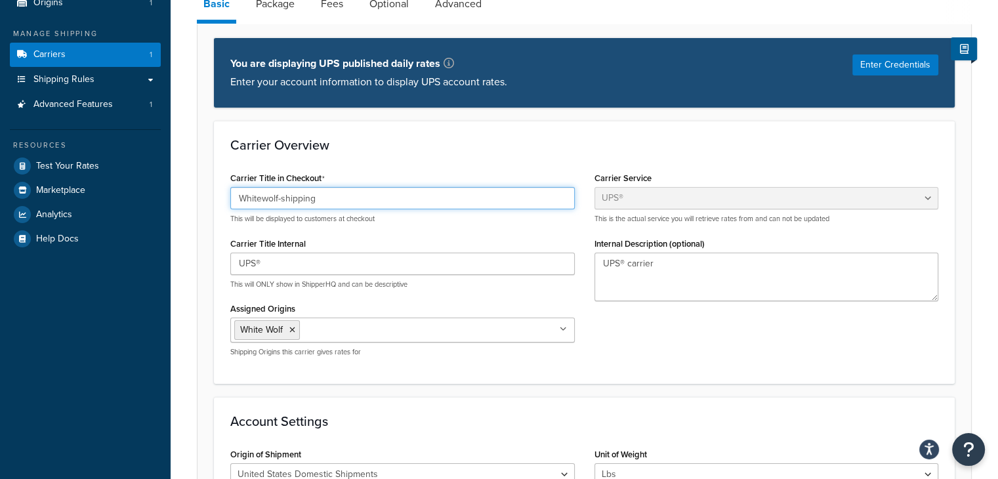
drag, startPoint x: 322, startPoint y: 196, endPoint x: 240, endPoint y: 196, distance: 81.4
click at [240, 196] on input "Whitewolf-shipping" at bounding box center [402, 198] width 345 height 22
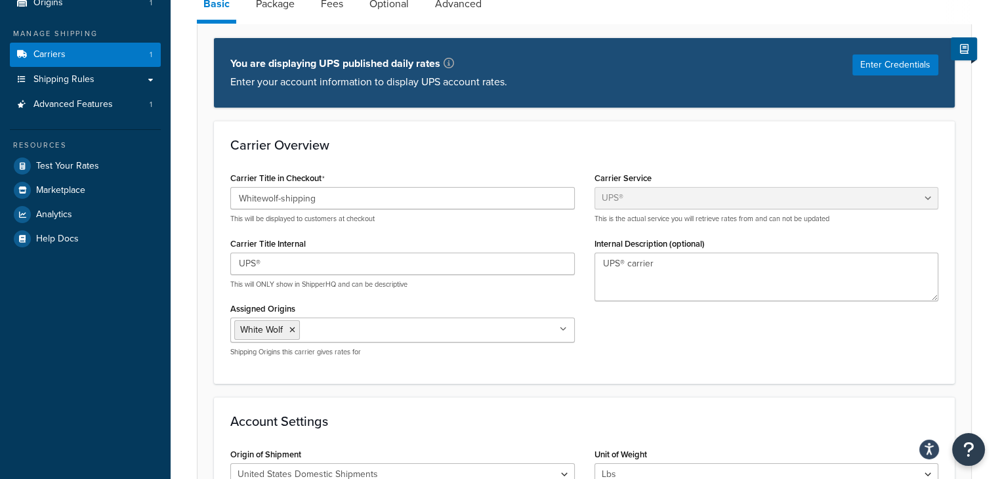
click at [222, 173] on div "Carrier Title in Checkout Whitewolf-shipping This will be displayed to customer…" at bounding box center [403, 268] width 364 height 198
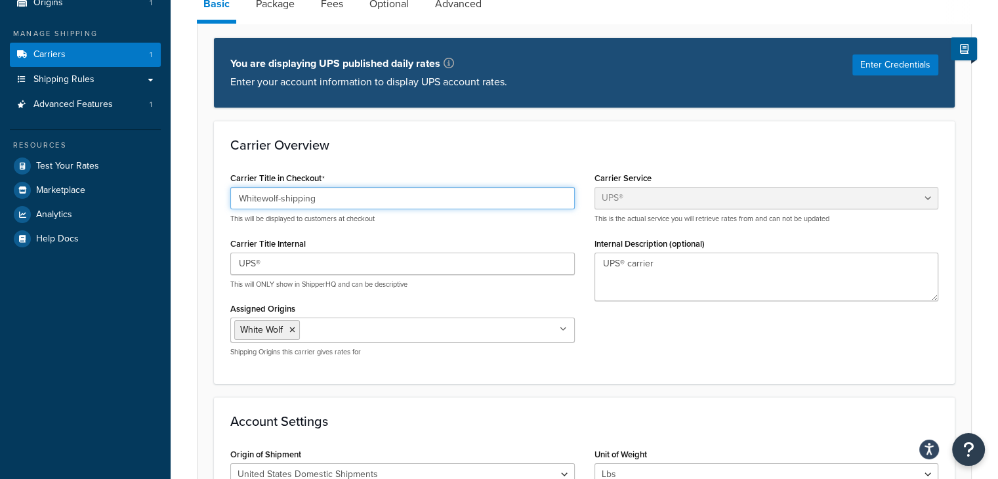
drag, startPoint x: 326, startPoint y: 198, endPoint x: 223, endPoint y: 198, distance: 102.4
click at [223, 198] on div "Carrier Title in Checkout Whitewolf-shipping This will be displayed to customer…" at bounding box center [403, 268] width 364 height 198
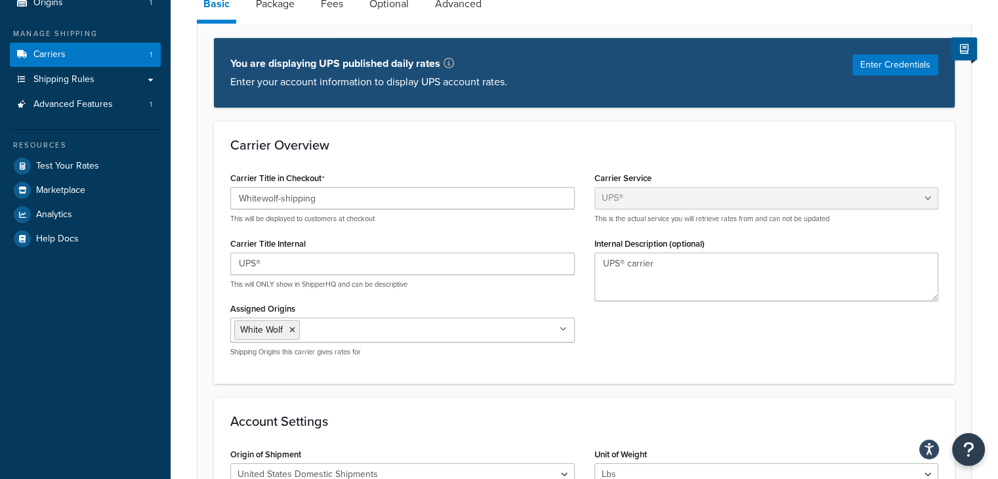
click at [589, 201] on div "Carrier Service Table Rates Flat Rate Free Shipping In-Store Pickup Same Day De…" at bounding box center [767, 240] width 364 height 142
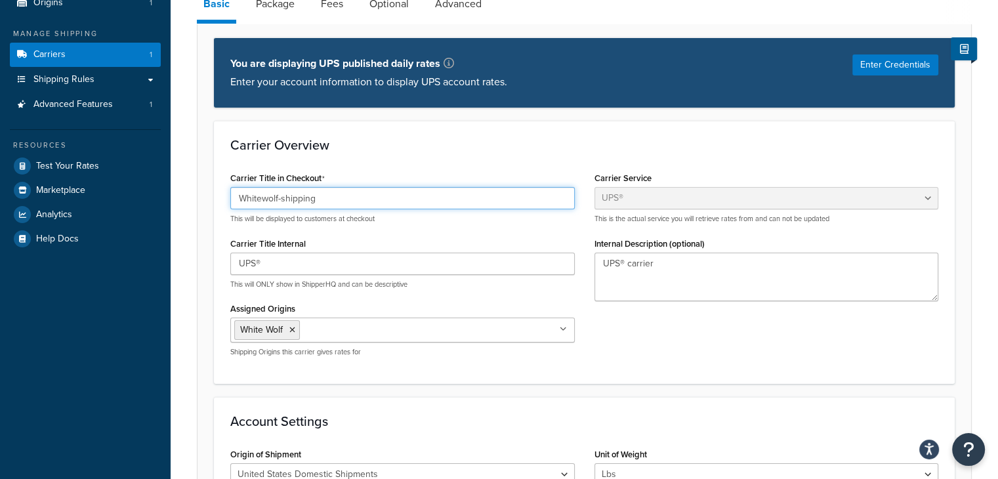
click at [339, 200] on input "Whitewolf-shipping" at bounding box center [402, 198] width 345 height 22
paste input "UPS®"
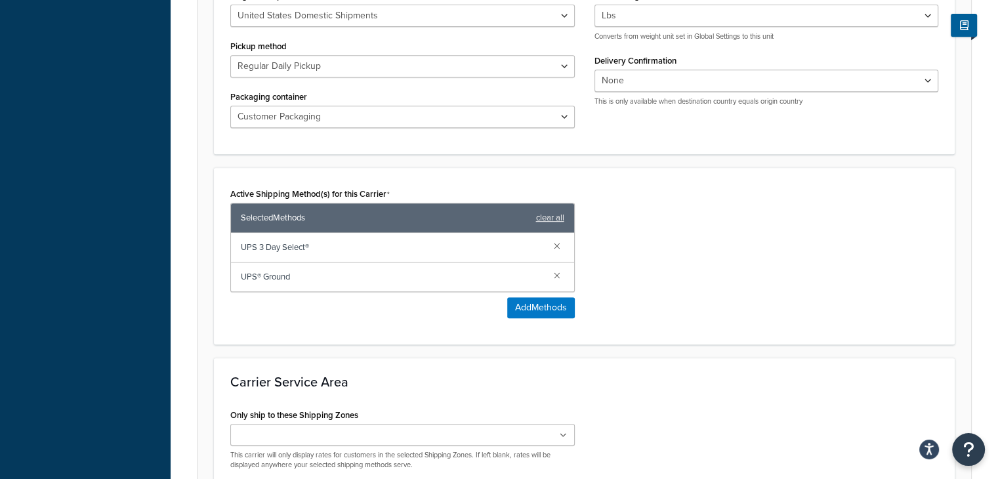
scroll to position [656, 0]
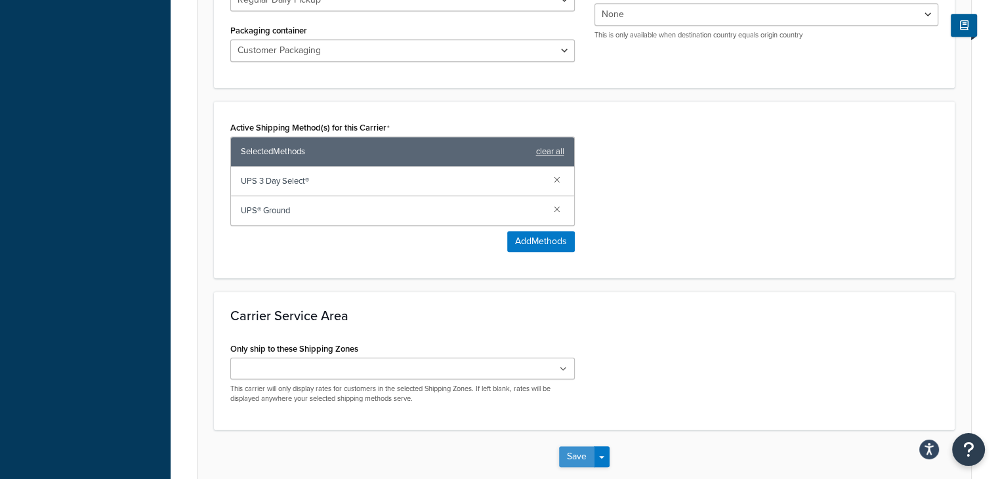
type input "UPS®"
click at [572, 457] on button "Save" at bounding box center [576, 456] width 35 height 21
